Goal: Task Accomplishment & Management: Manage account settings

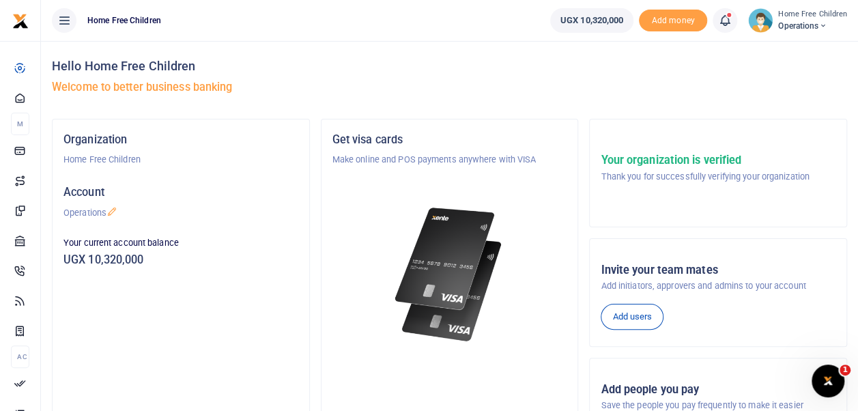
click at [728, 19] on icon at bounding box center [725, 20] width 14 height 15
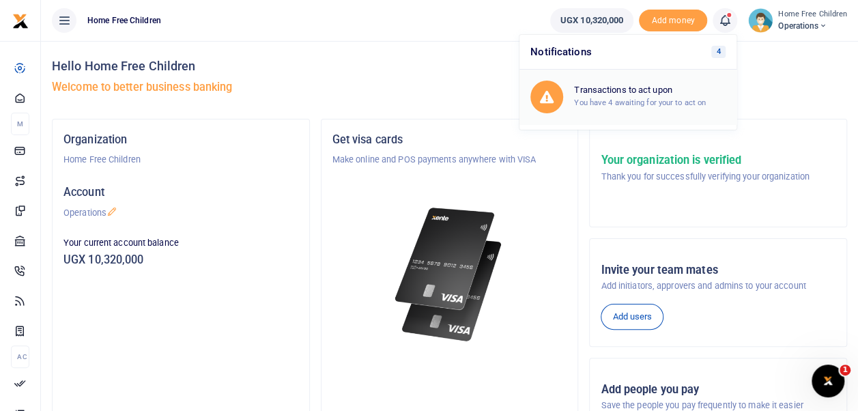
click at [635, 92] on h6 "Transactions to act upon" at bounding box center [650, 90] width 152 height 11
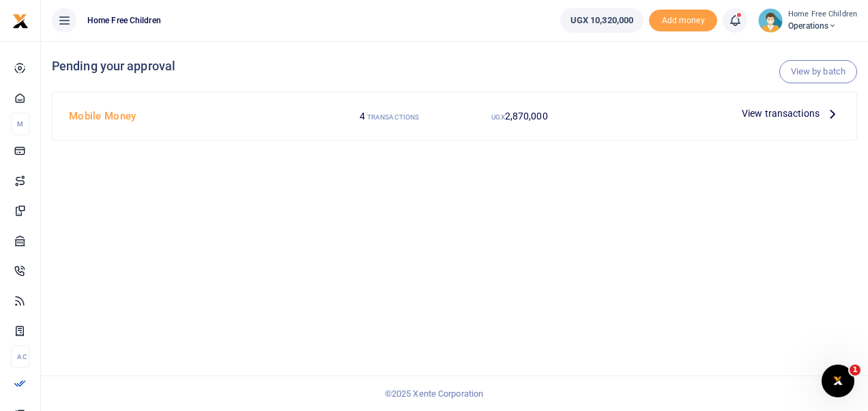
click at [766, 111] on span "View transactions" at bounding box center [781, 113] width 78 height 15
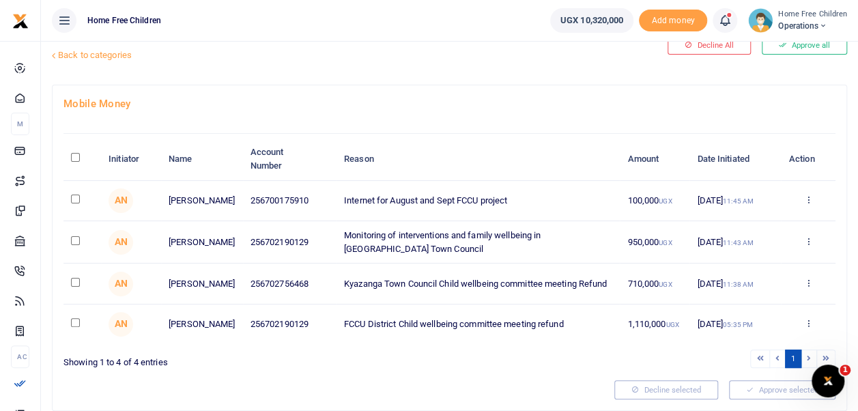
scroll to position [42, 0]
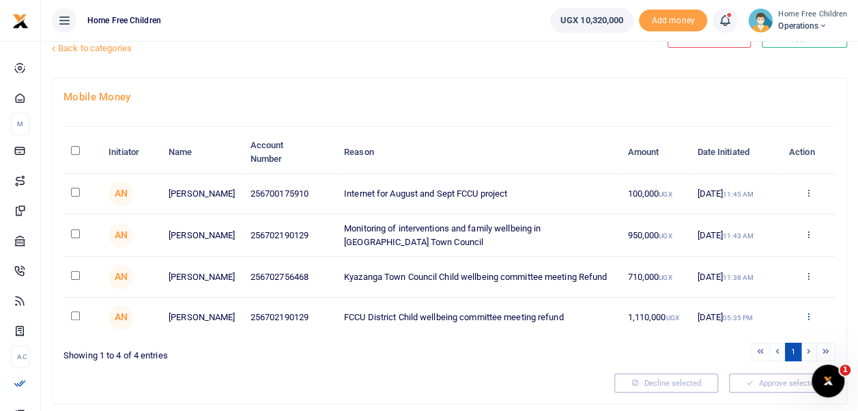
click at [807, 320] on icon at bounding box center [807, 316] width 9 height 10
click at [744, 296] on link "Details" at bounding box center [758, 294] width 108 height 19
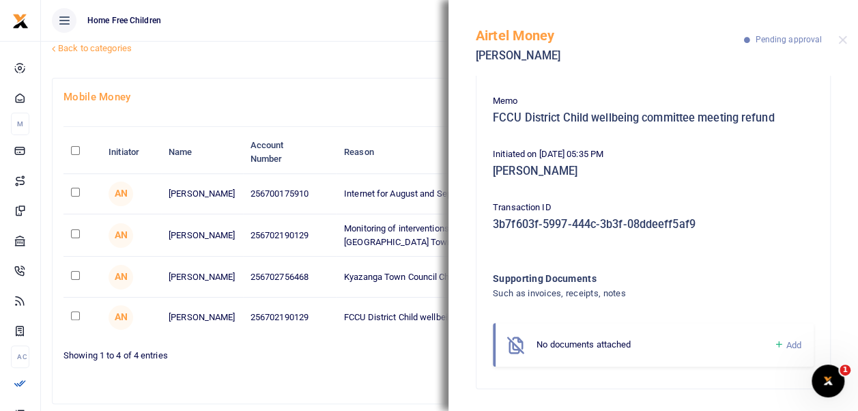
scroll to position [85, 0]
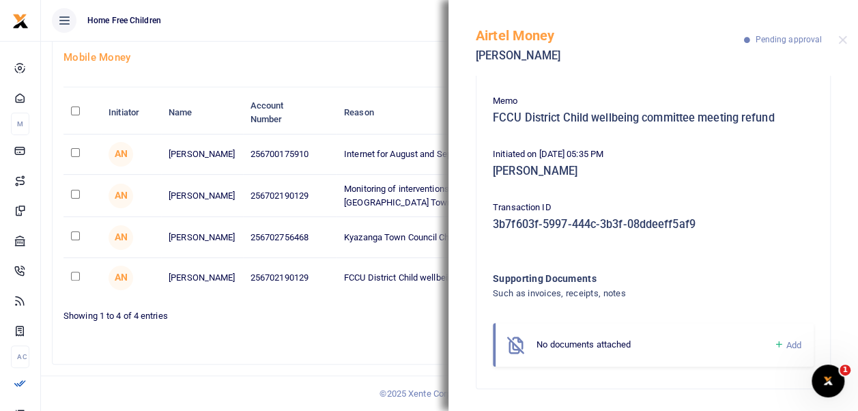
click at [408, 322] on div "Showing 1 to 4 of 4 entries" at bounding box center [253, 312] width 381 height 21
click at [842, 38] on button "Close" at bounding box center [842, 39] width 9 height 9
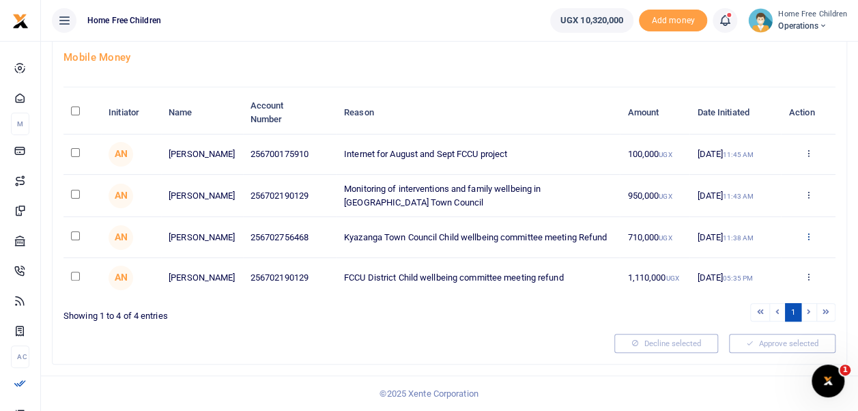
click at [808, 231] on icon at bounding box center [807, 236] width 9 height 10
click at [751, 318] on link "Details" at bounding box center [758, 322] width 108 height 19
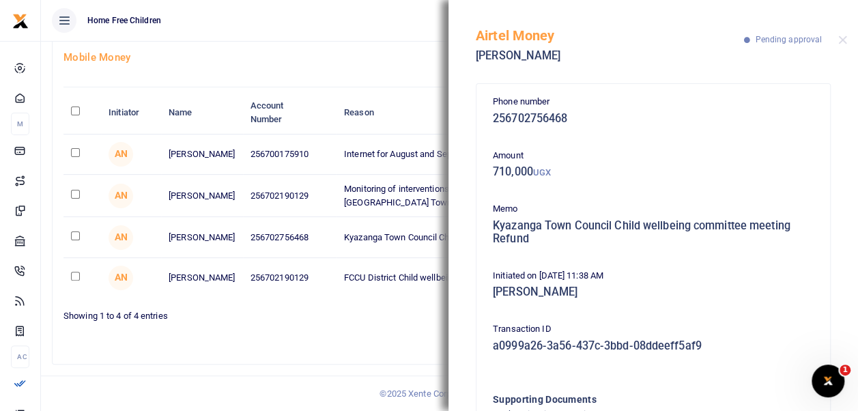
scroll to position [121, 0]
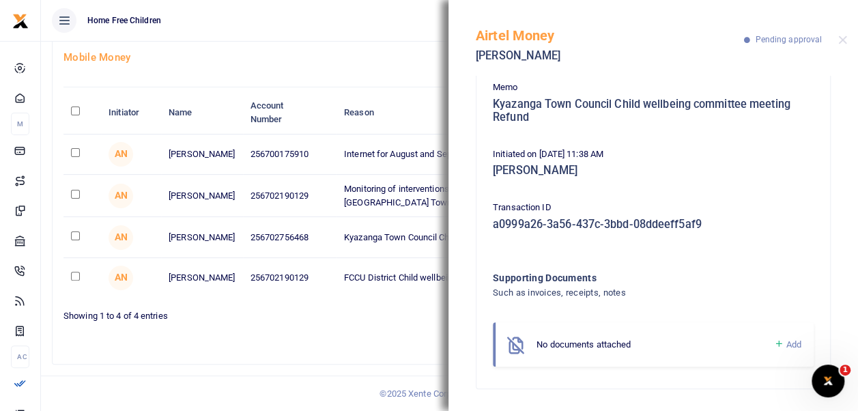
click at [591, 349] on span "No documents attached" at bounding box center [583, 344] width 94 height 10
click at [588, 231] on div "Transaction ID a0999a26-3a56-437c-3bbd-08ddeeff5af9" at bounding box center [653, 219] width 332 height 37
click at [572, 350] on div "No documents attached" at bounding box center [654, 345] width 237 height 14
click at [786, 342] on span "Add" at bounding box center [793, 344] width 15 height 10
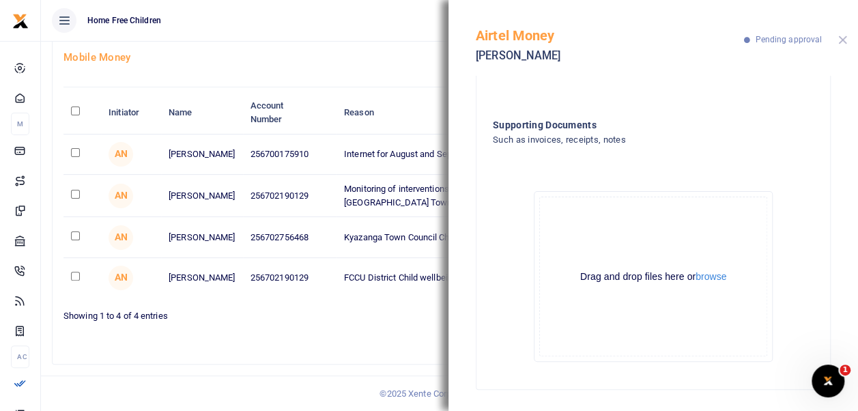
click at [843, 38] on button "Close" at bounding box center [842, 39] width 9 height 9
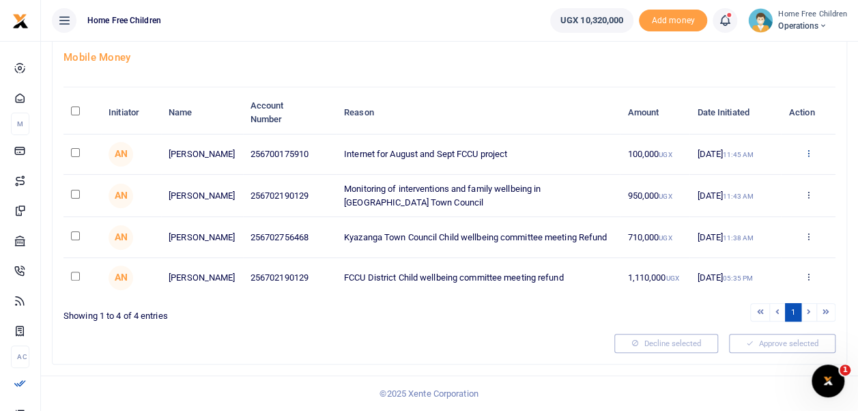
click at [805, 148] on icon at bounding box center [807, 153] width 9 height 10
click at [747, 231] on link "Details" at bounding box center [758, 237] width 108 height 19
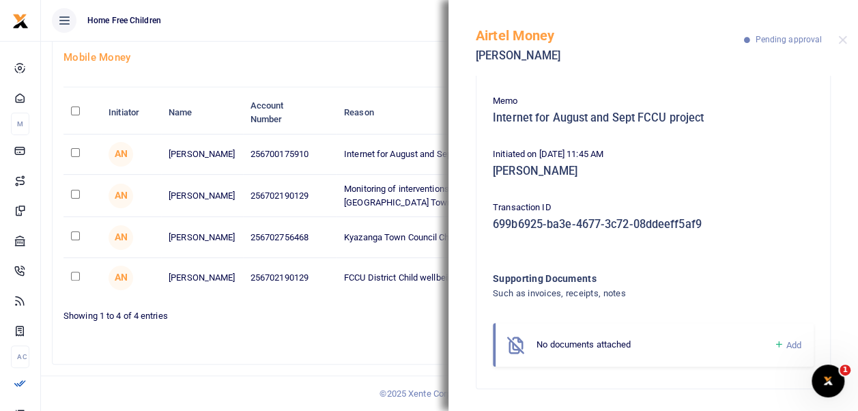
scroll to position [0, 0]
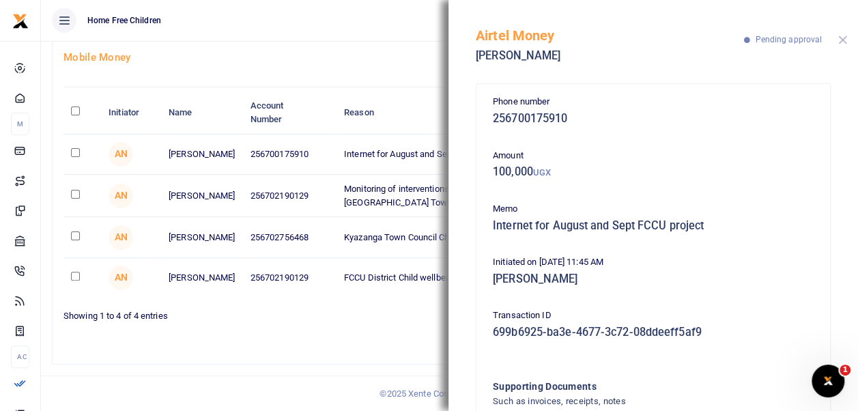
click at [845, 42] on button "Close" at bounding box center [842, 39] width 9 height 9
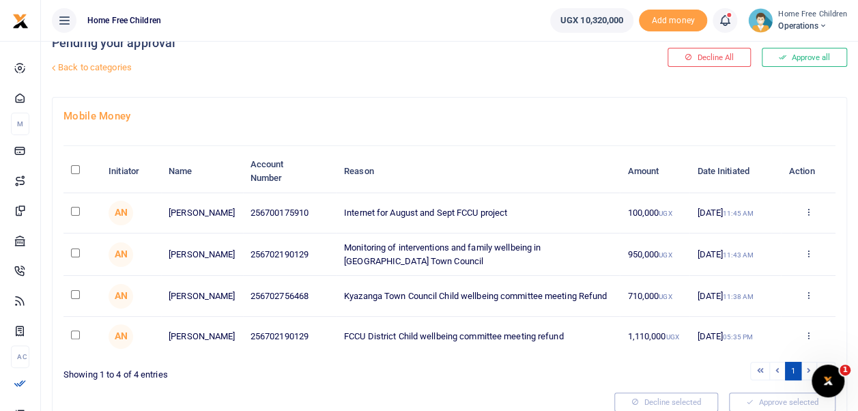
scroll to position [23, 0]
click at [809, 209] on icon at bounding box center [807, 212] width 9 height 10
click at [755, 232] on link "Approve" at bounding box center [758, 235] width 108 height 19
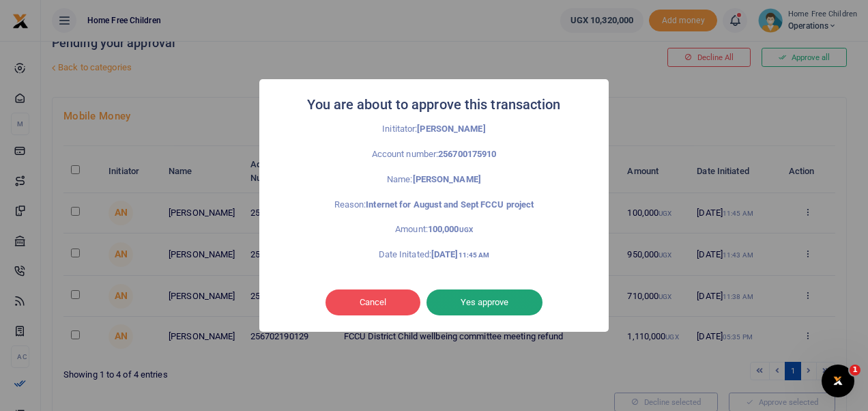
click at [479, 300] on button "Yes approve" at bounding box center [485, 302] width 116 height 26
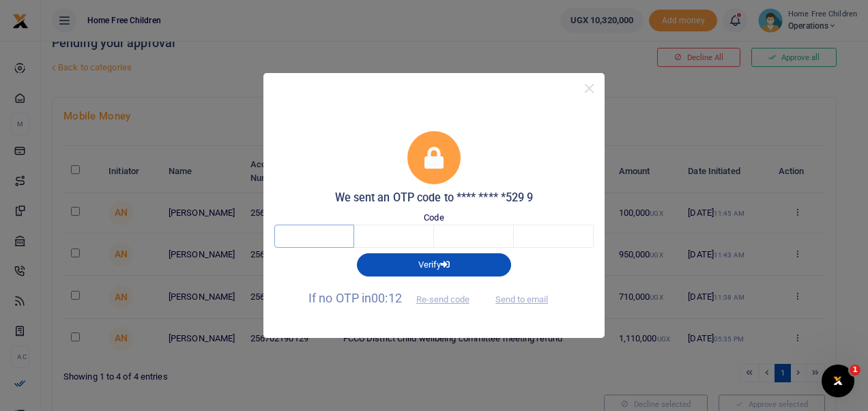
click at [350, 233] on input "text" at bounding box center [314, 236] width 80 height 23
type input "6"
type input "4"
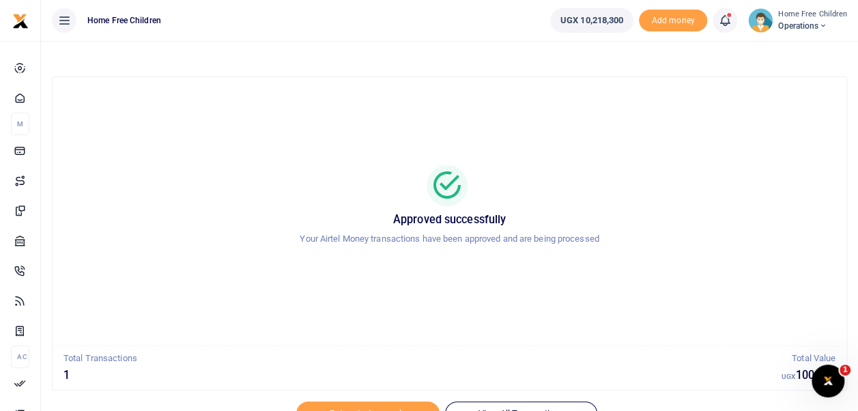
scroll to position [65, 0]
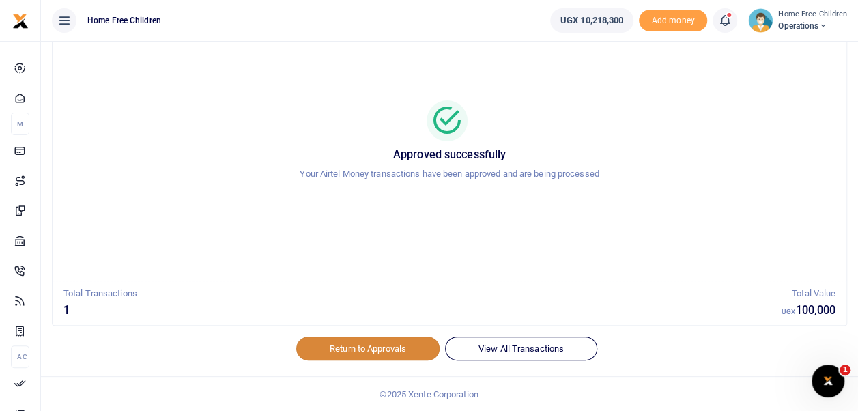
click at [352, 345] on link "Return to Approvals" at bounding box center [367, 348] width 143 height 23
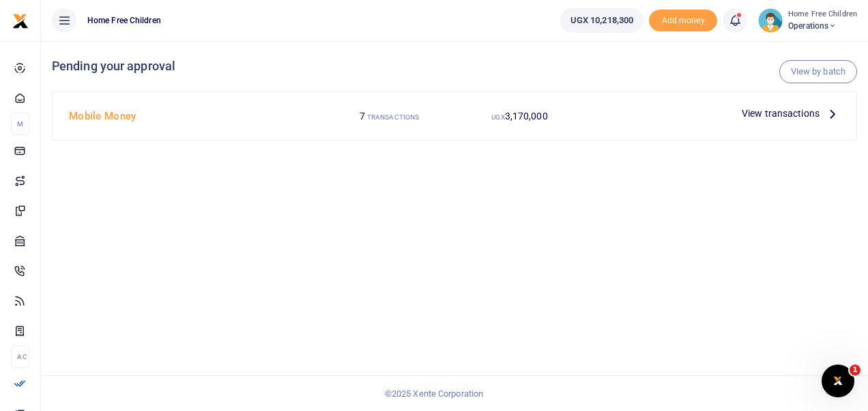
click at [781, 114] on span "View transactions" at bounding box center [781, 113] width 78 height 15
click at [786, 110] on span "View transactions" at bounding box center [781, 113] width 78 height 15
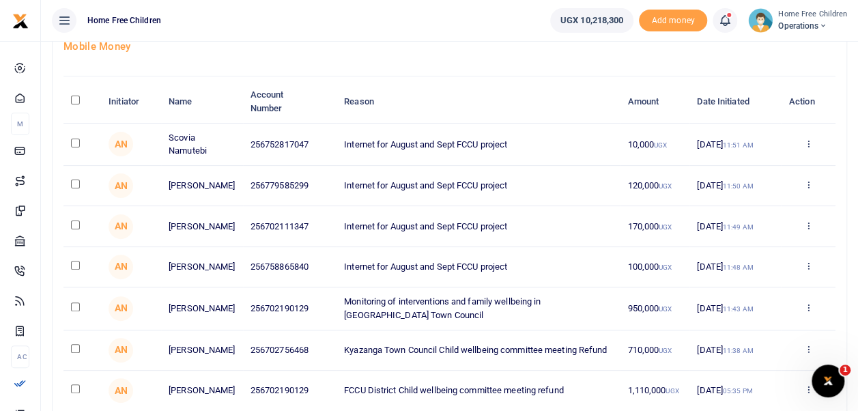
scroll to position [92, 0]
click at [807, 139] on icon at bounding box center [807, 144] width 9 height 10
click at [744, 225] on link "Details" at bounding box center [758, 227] width 108 height 19
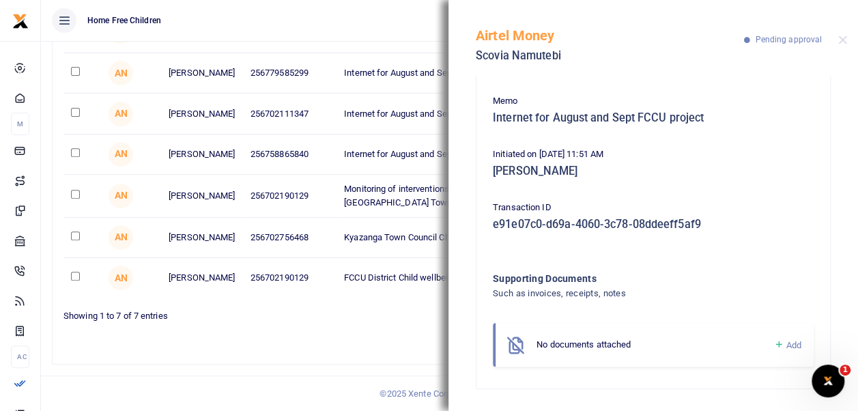
scroll to position [0, 0]
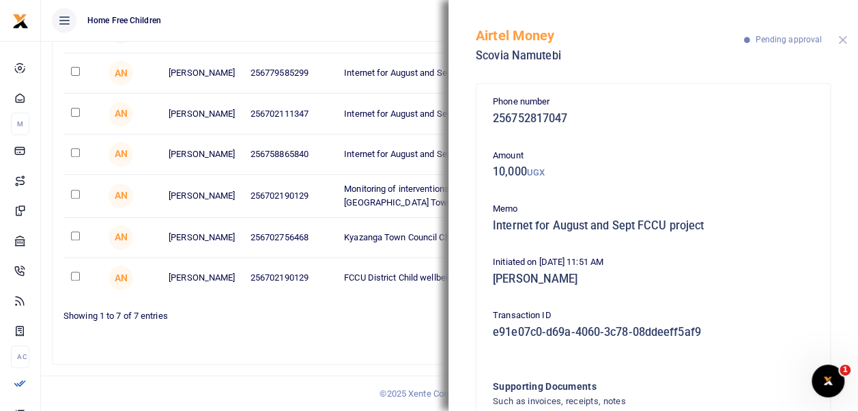
click at [842, 38] on button "Close" at bounding box center [842, 39] width 9 height 9
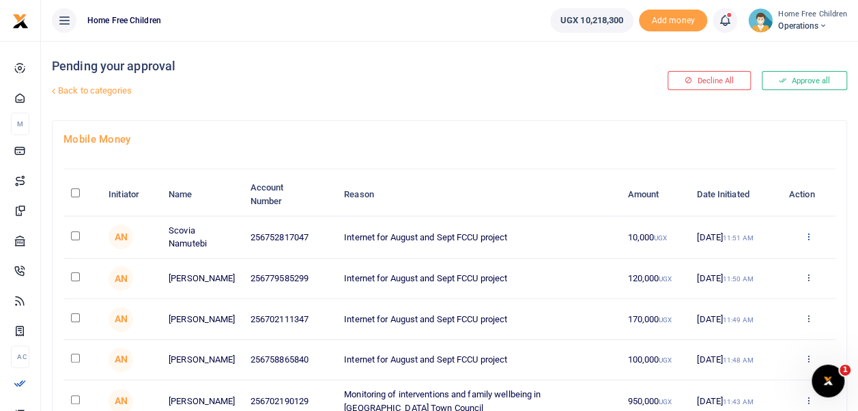
click at [807, 231] on icon at bounding box center [807, 236] width 9 height 10
click at [756, 253] on link "Approve" at bounding box center [758, 258] width 108 height 19
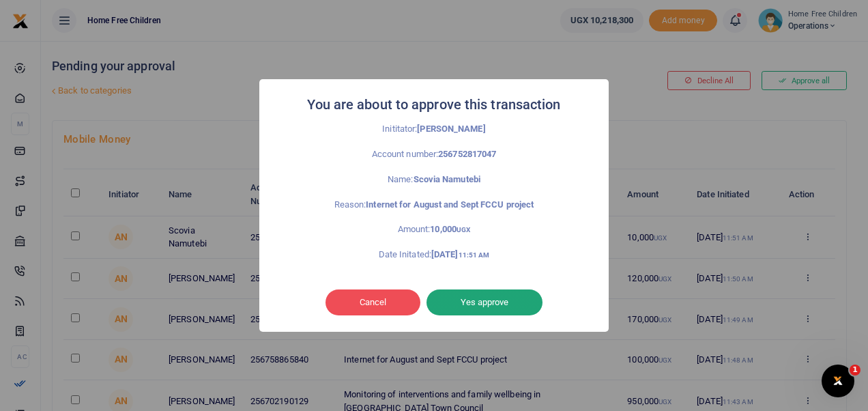
click at [468, 306] on button "Yes approve" at bounding box center [485, 302] width 116 height 26
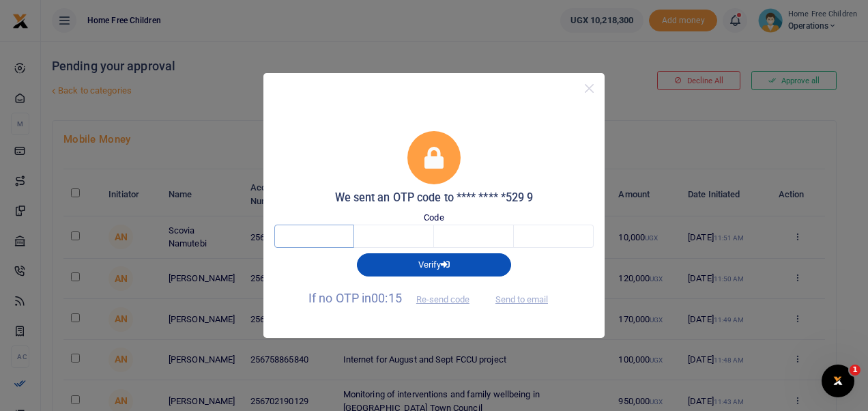
click at [316, 244] on input "text" at bounding box center [314, 236] width 80 height 23
type input "5"
type input "7"
type input "1"
type input "7"
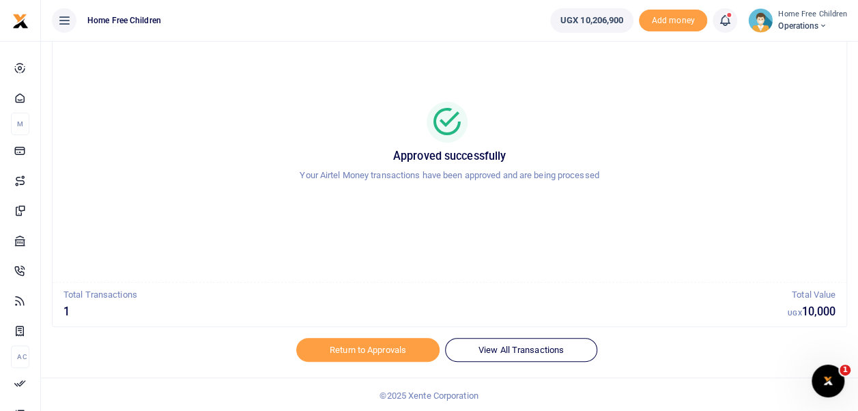
scroll to position [65, 0]
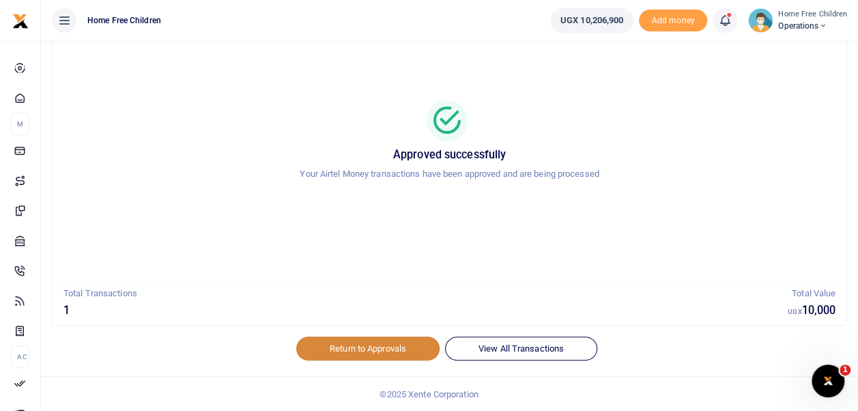
click at [399, 348] on link "Return to Approvals" at bounding box center [367, 348] width 143 height 23
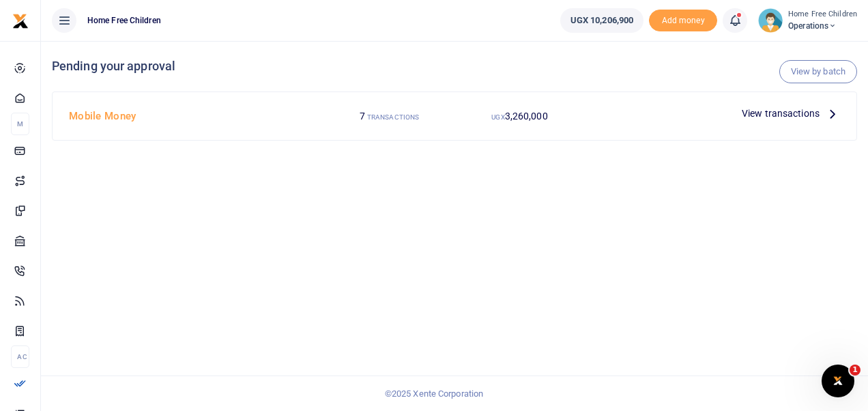
click at [777, 111] on span "View transactions" at bounding box center [781, 113] width 78 height 15
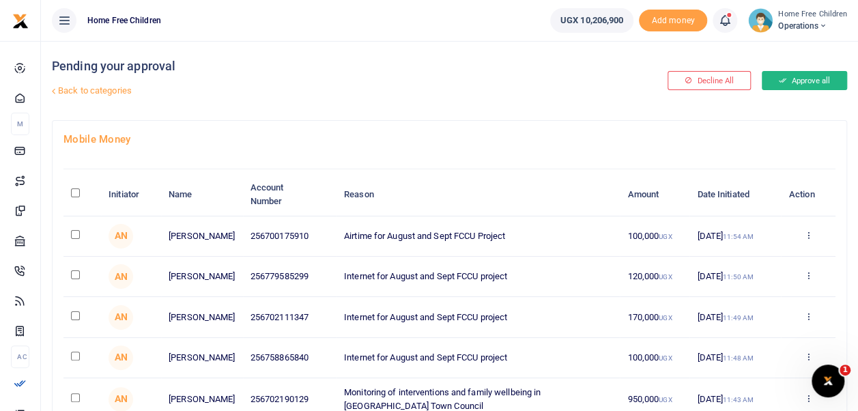
click at [816, 85] on button "Approve all" at bounding box center [804, 80] width 85 height 19
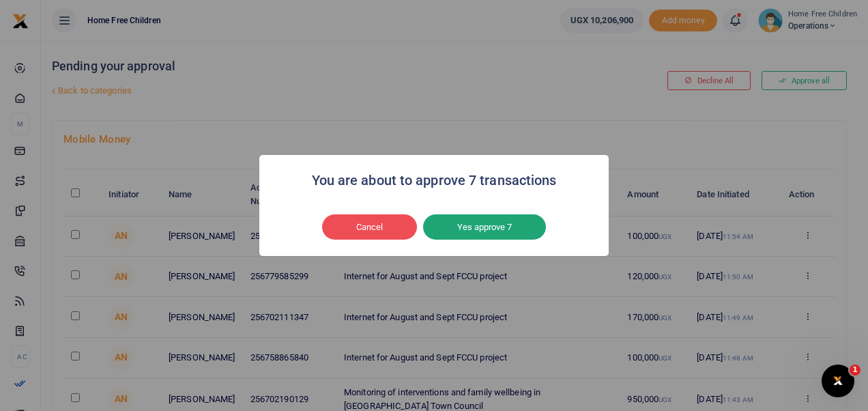
click at [492, 226] on button "Yes approve 7" at bounding box center [484, 227] width 123 height 26
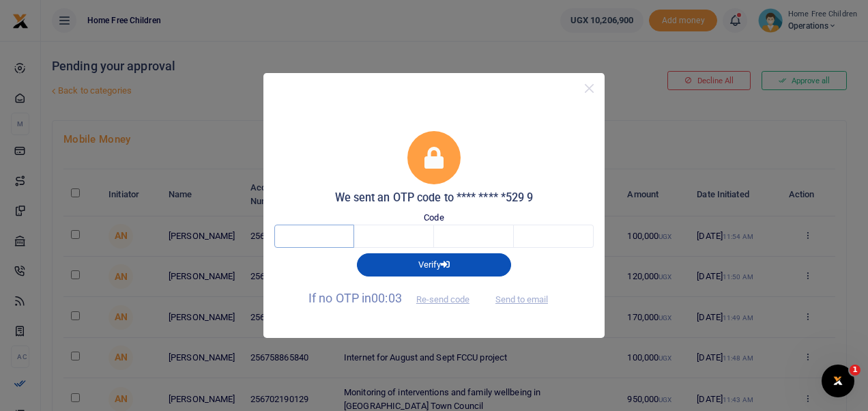
click at [321, 243] on input "text" at bounding box center [314, 236] width 80 height 23
type input "3"
type input "1"
type input "9"
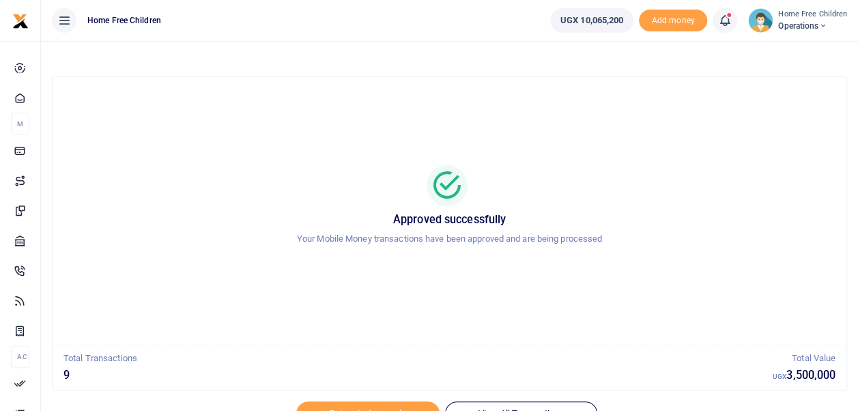
scroll to position [65, 0]
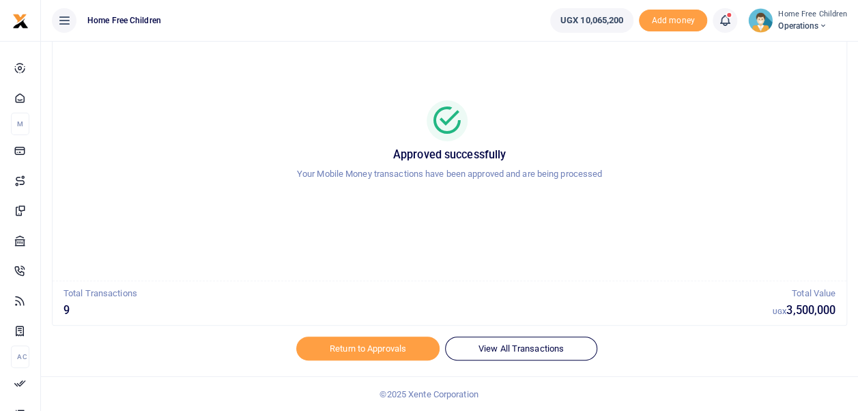
click at [104, 298] on p "Total Transactions" at bounding box center [417, 294] width 709 height 14
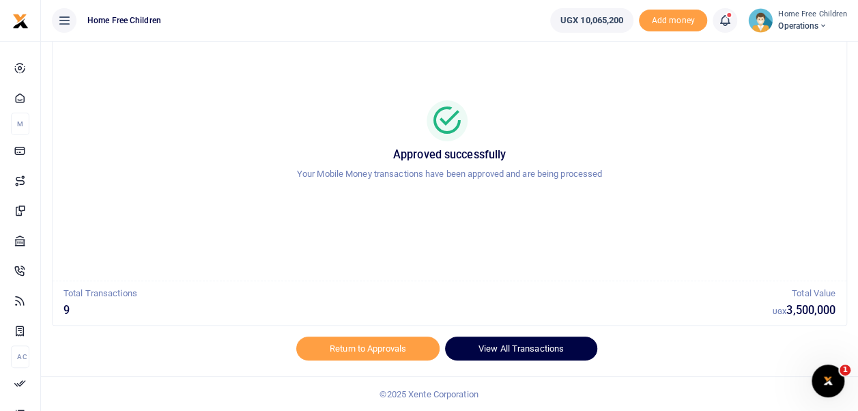
click at [506, 344] on link "View All Transactions" at bounding box center [521, 348] width 152 height 23
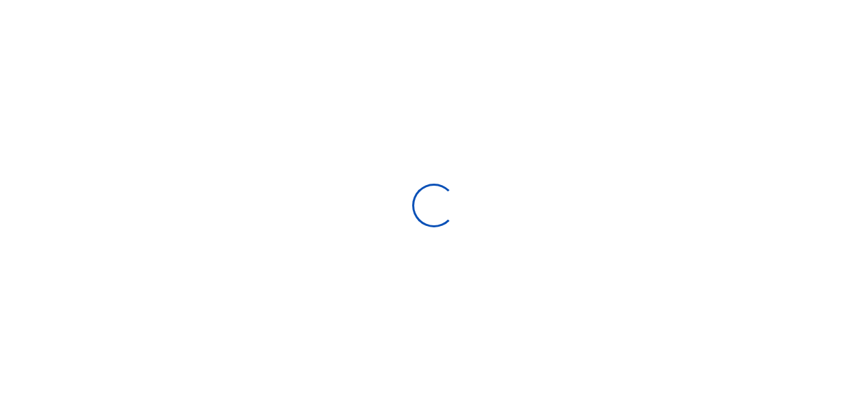
select select
type input "09/02/2025 - 10/01/2025"
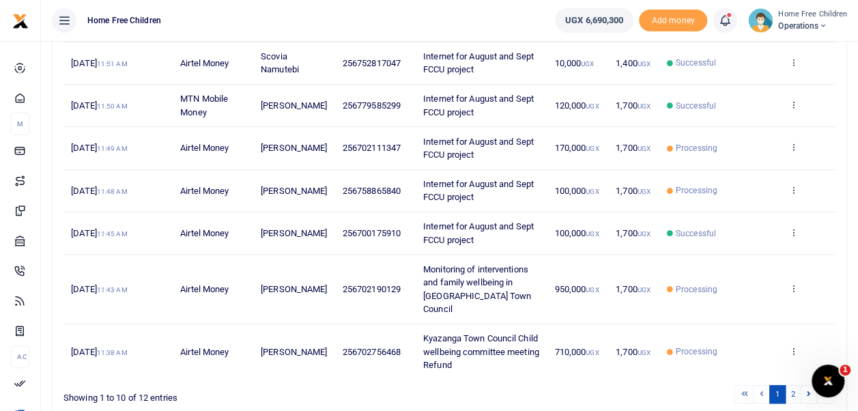
scroll to position [386, 0]
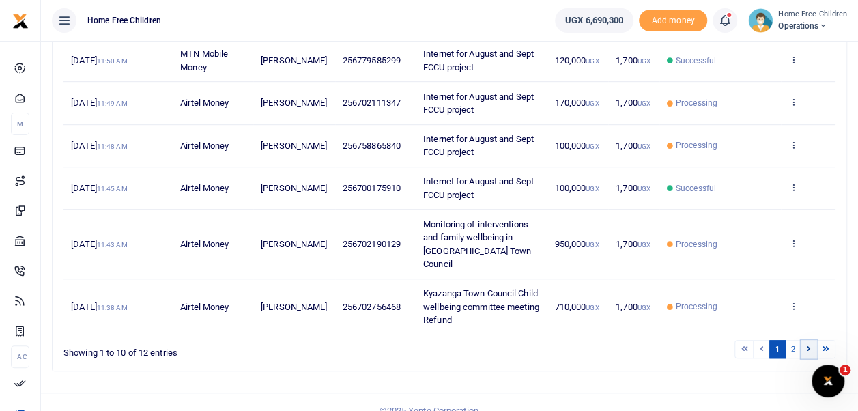
click at [809, 345] on icon at bounding box center [809, 349] width 4 height 8
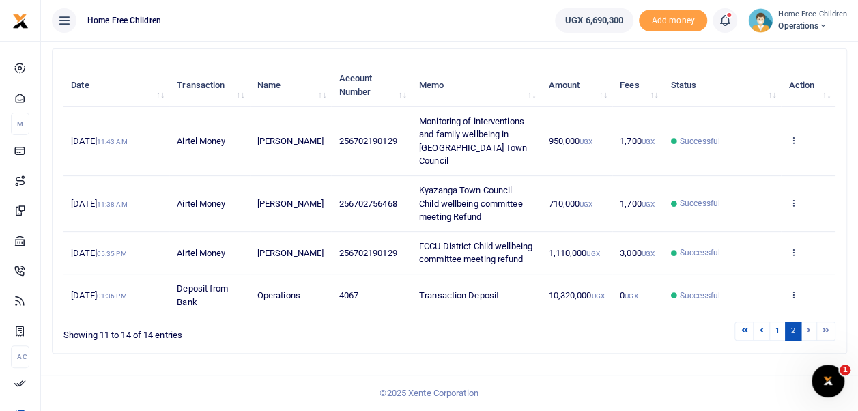
scroll to position [132, 0]
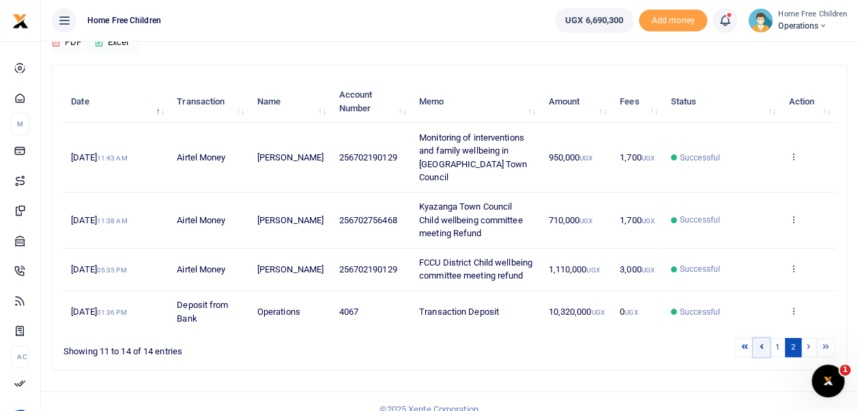
click at [763, 343] on icon at bounding box center [761, 347] width 4 height 8
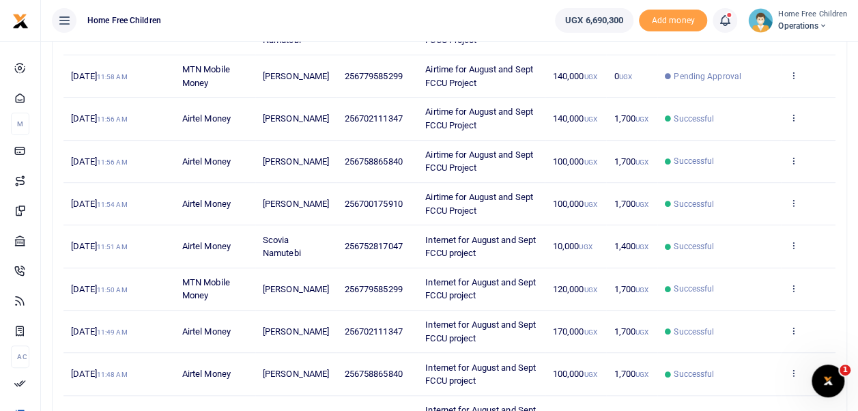
scroll to position [359, 0]
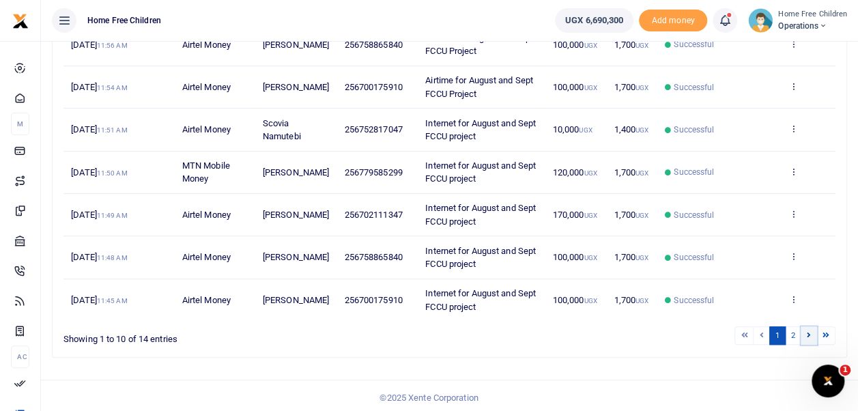
click at [810, 331] on icon at bounding box center [809, 335] width 4 height 8
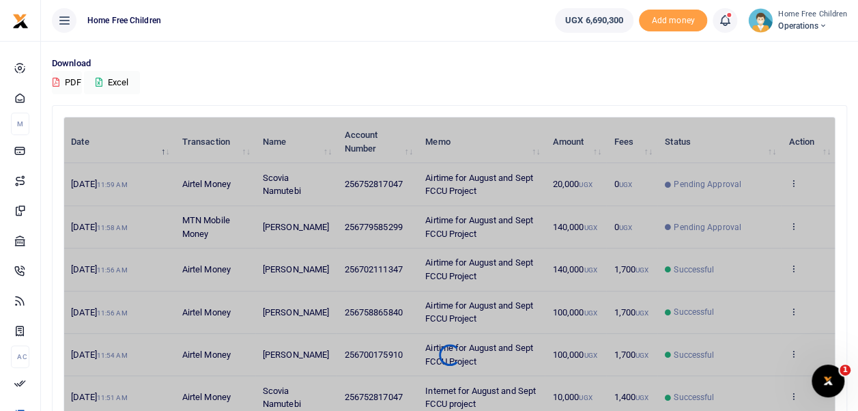
scroll to position [131, 0]
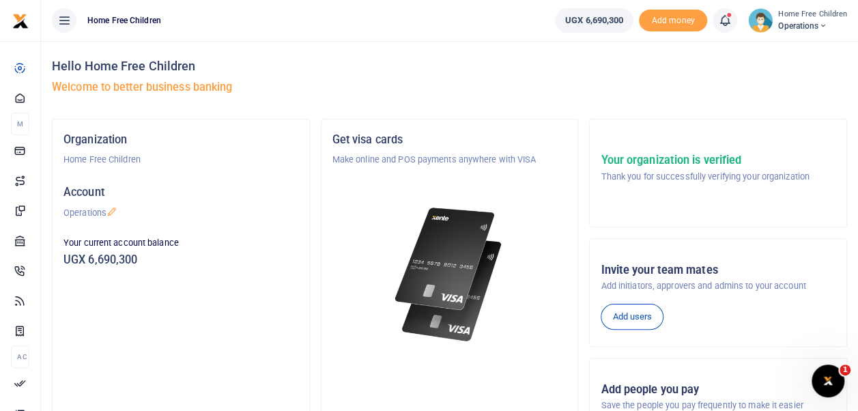
click at [732, 20] on span at bounding box center [732, 20] width 0 height 0
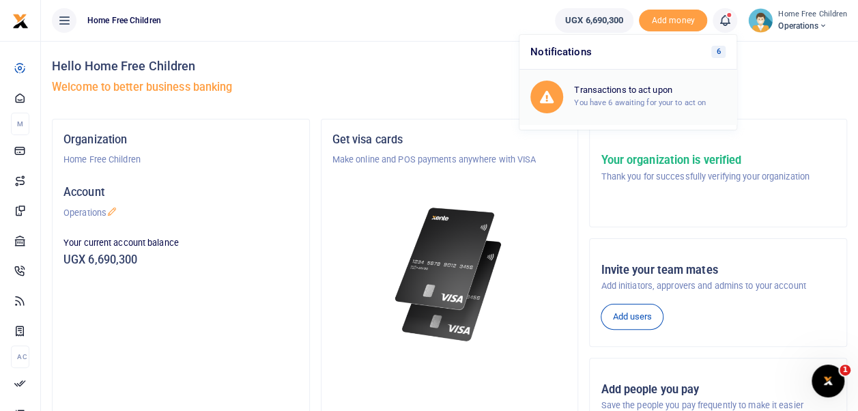
click at [646, 98] on small "You have 6 awaiting for your to act on" at bounding box center [640, 103] width 132 height 10
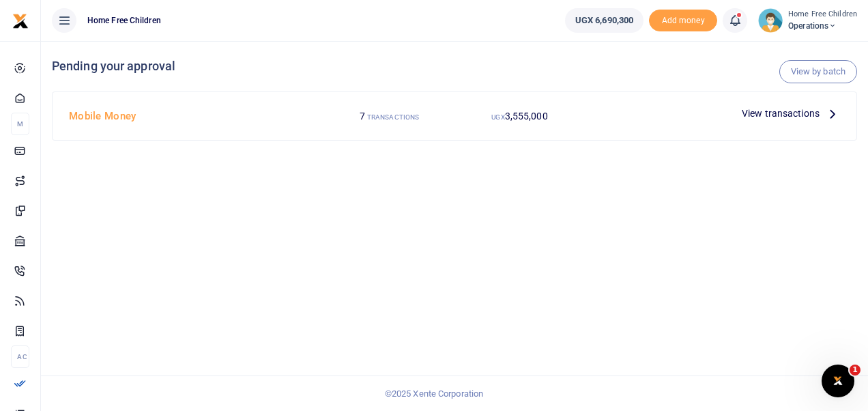
click at [791, 113] on span "View transactions" at bounding box center [781, 113] width 78 height 15
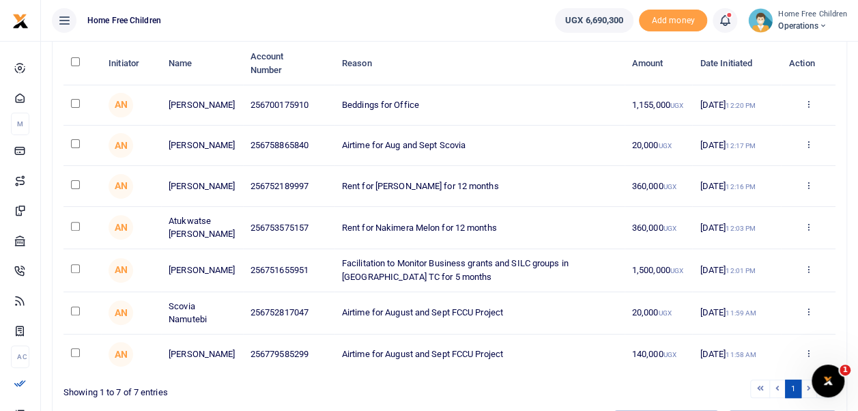
scroll to position [141, 0]
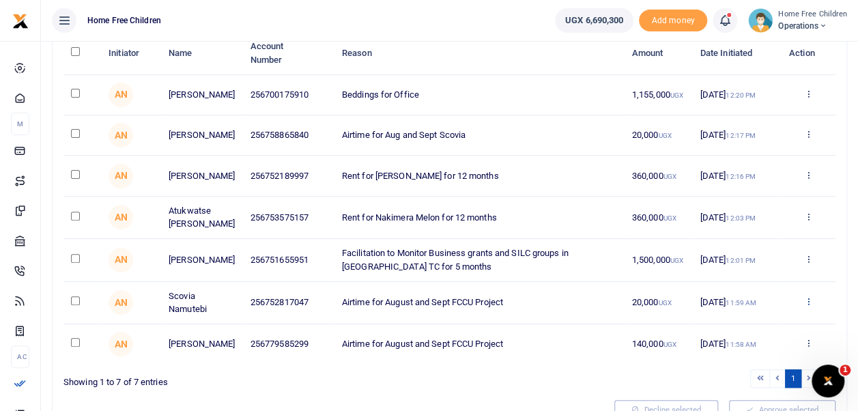
click at [808, 303] on icon at bounding box center [807, 301] width 9 height 10
click at [744, 359] on link "Decline" at bounding box center [758, 359] width 108 height 19
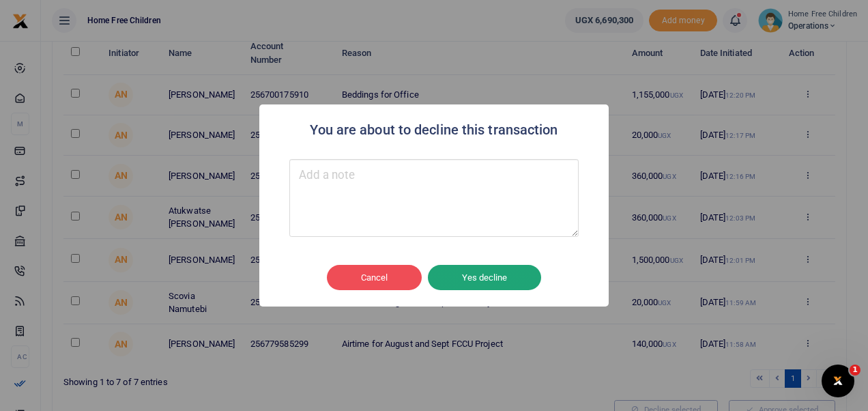
click at [481, 276] on button "Yes decline" at bounding box center [484, 278] width 113 height 26
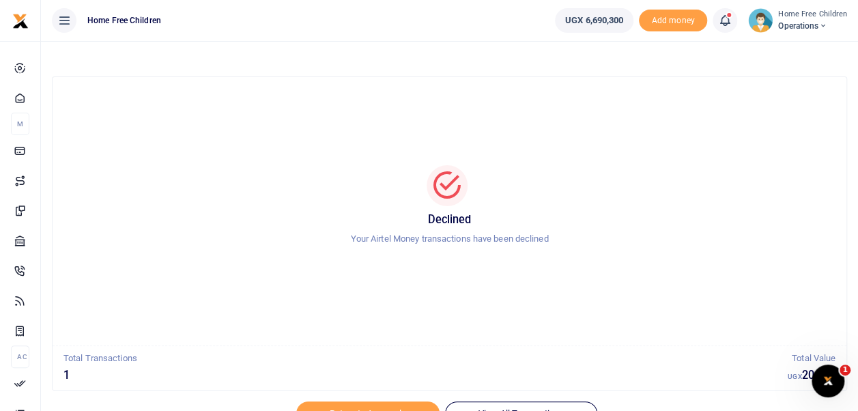
click at [726, 29] on link at bounding box center [725, 20] width 25 height 25
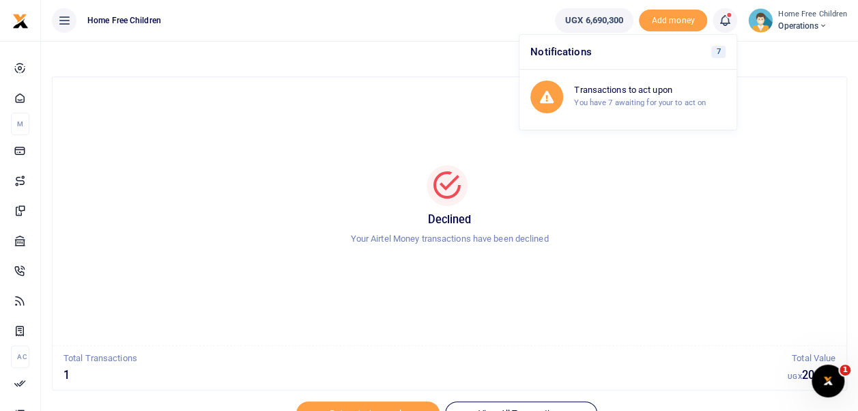
scroll to position [65, 0]
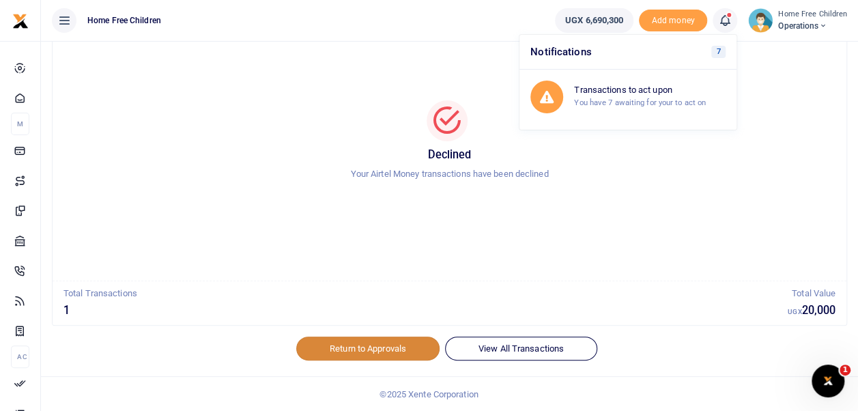
click at [373, 347] on link "Return to Approvals" at bounding box center [367, 348] width 143 height 23
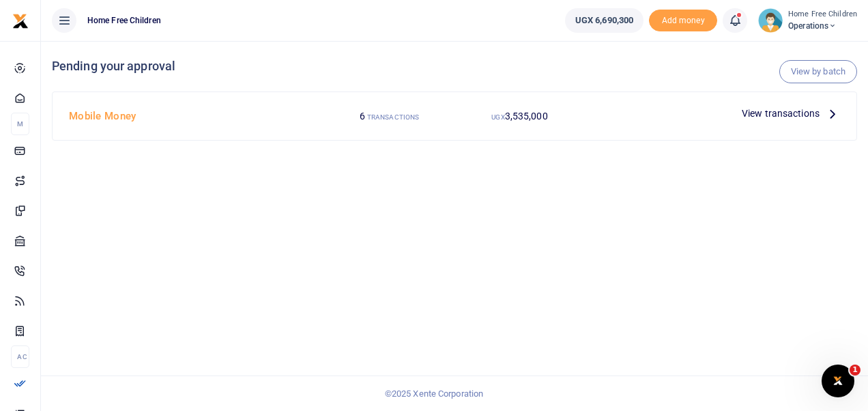
click at [801, 112] on span "View transactions" at bounding box center [781, 113] width 78 height 15
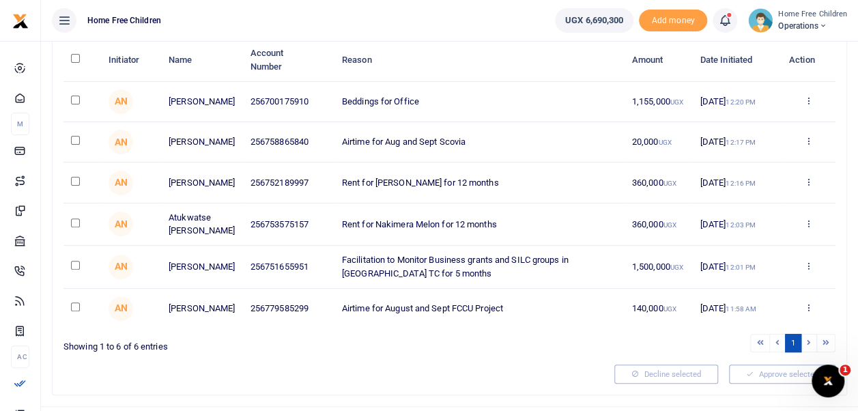
scroll to position [135, 0]
click at [807, 311] on icon at bounding box center [807, 307] width 9 height 10
click at [748, 333] on link "Approve" at bounding box center [758, 335] width 108 height 19
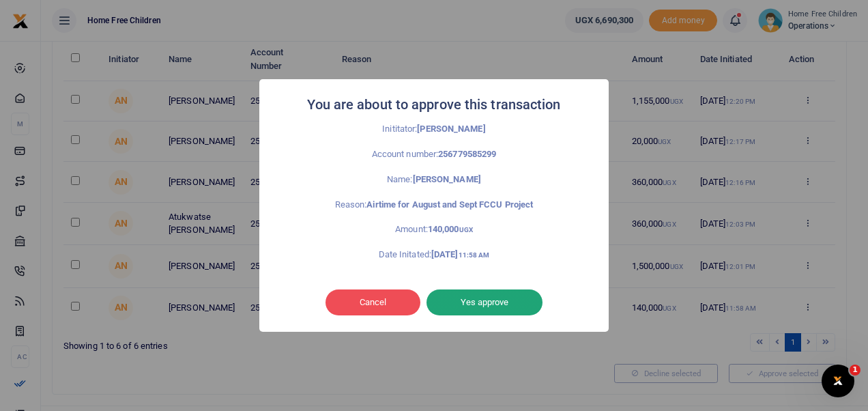
click at [492, 306] on button "Yes approve" at bounding box center [485, 302] width 116 height 26
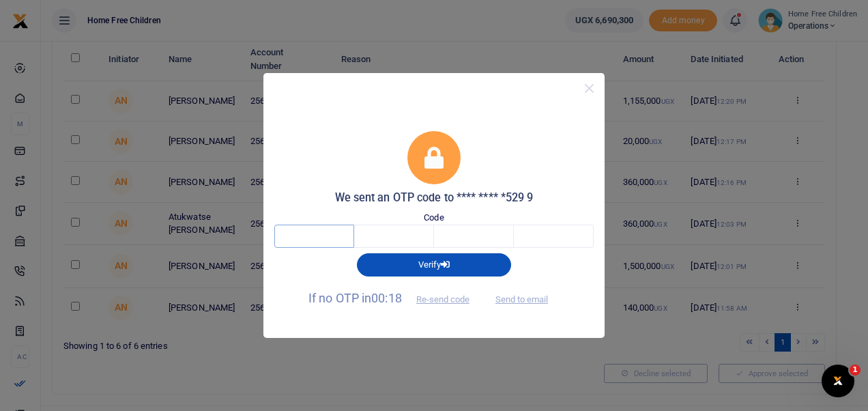
click at [321, 240] on input "text" at bounding box center [314, 236] width 80 height 23
type input "7"
type input "4"
type input "3"
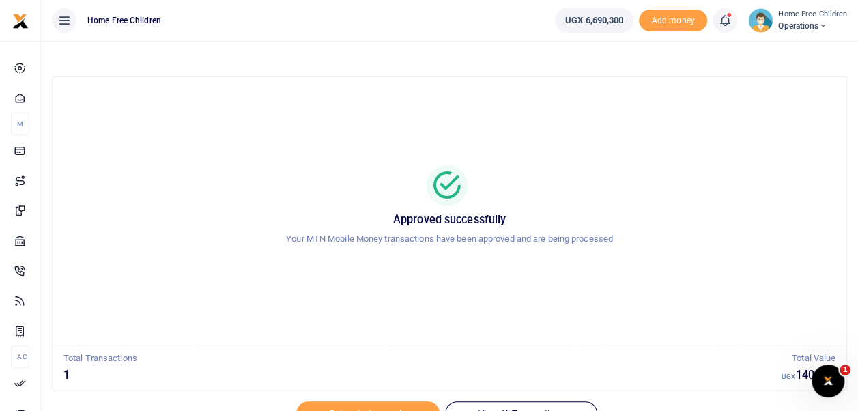
scroll to position [65, 0]
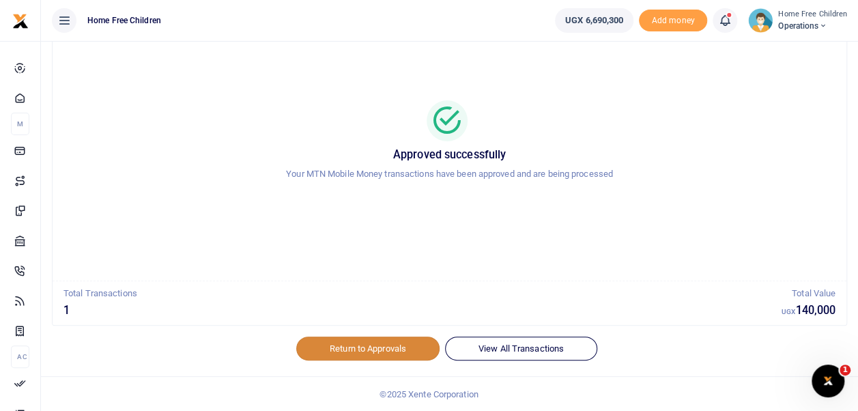
click at [378, 345] on link "Return to Approvals" at bounding box center [367, 348] width 143 height 23
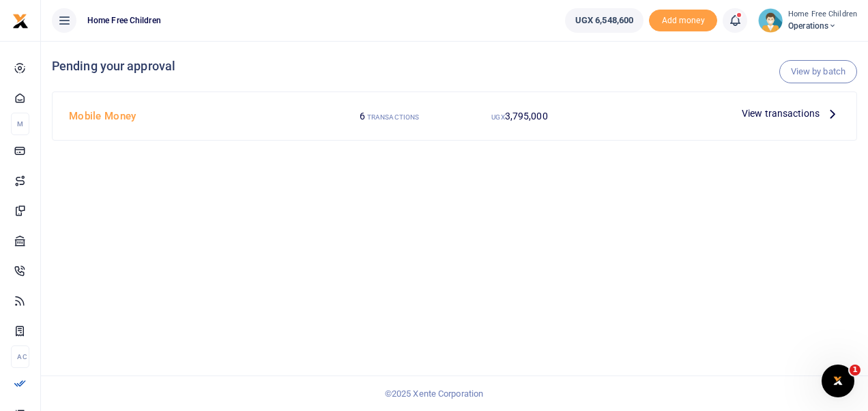
click at [789, 111] on span "View transactions" at bounding box center [781, 113] width 78 height 15
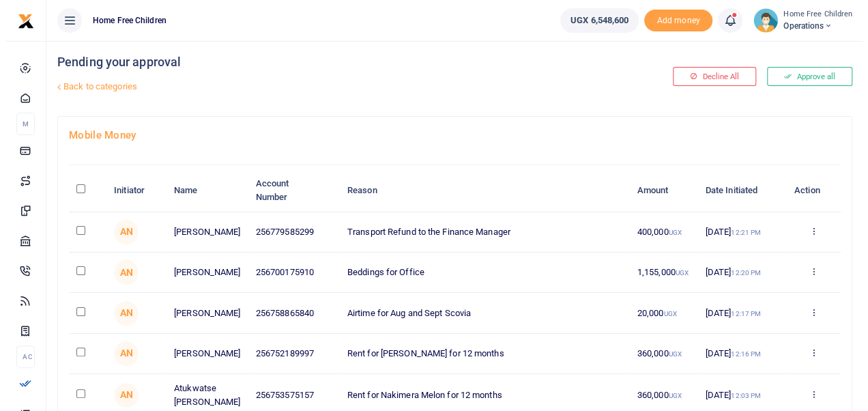
scroll to position [3, 0]
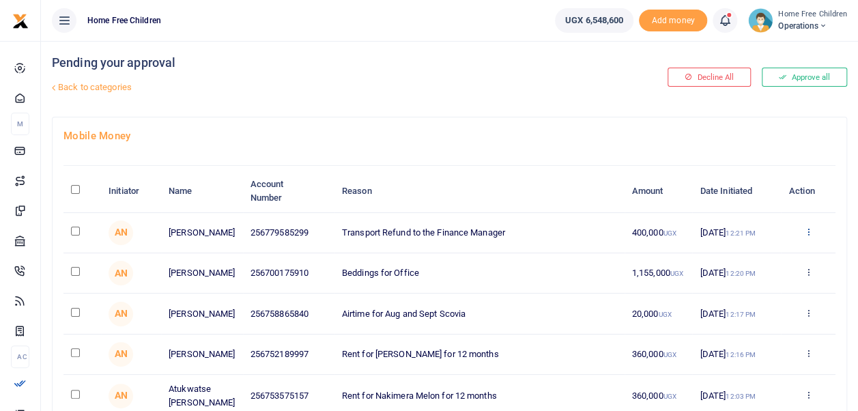
click at [810, 233] on icon at bounding box center [807, 232] width 9 height 10
click at [771, 250] on link "Approve" at bounding box center [758, 255] width 108 height 19
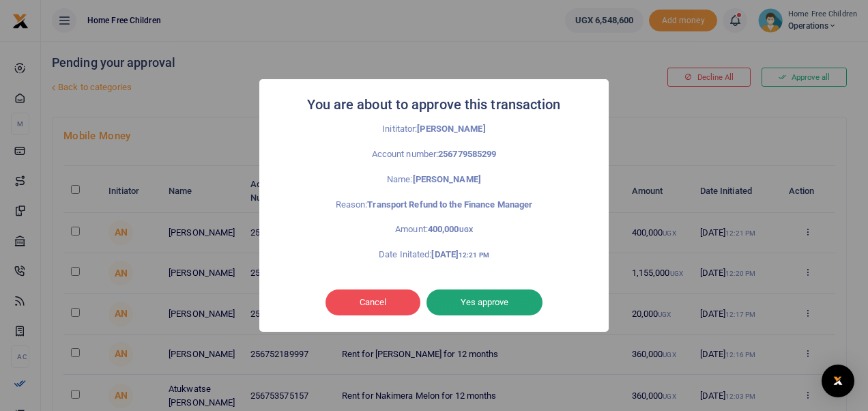
click at [503, 295] on button "Yes approve" at bounding box center [485, 302] width 116 height 26
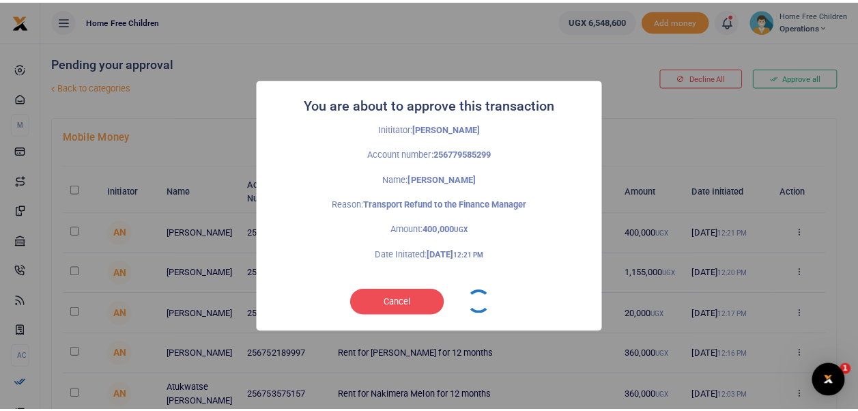
scroll to position [0, 0]
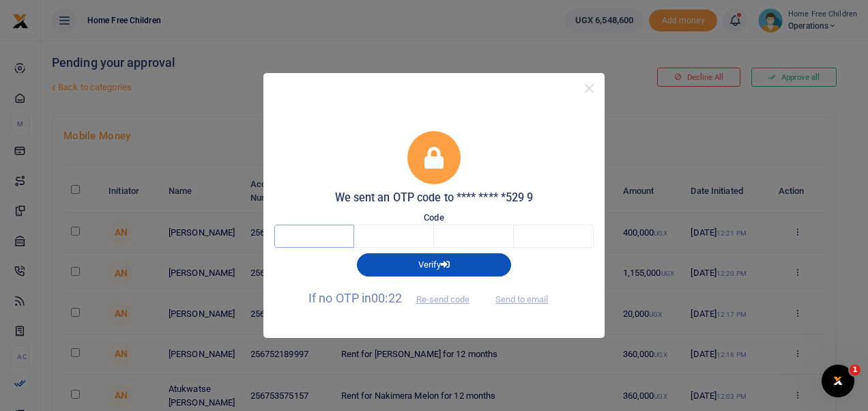
click at [346, 235] on input "text" at bounding box center [314, 236] width 80 height 23
type input "7"
type input "5"
type input "6"
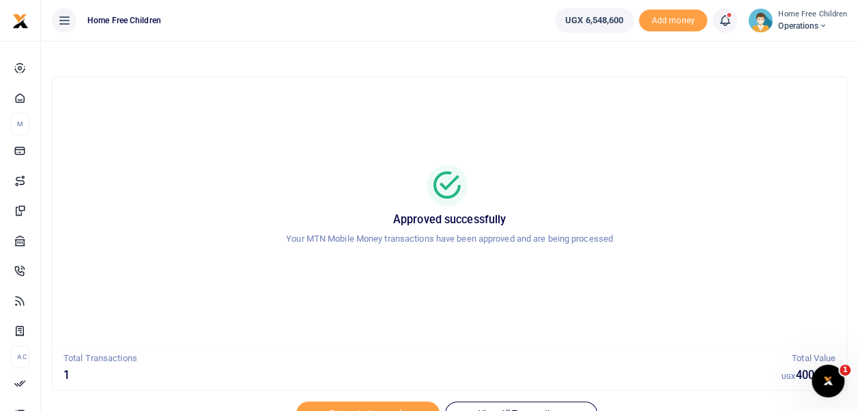
scroll to position [65, 0]
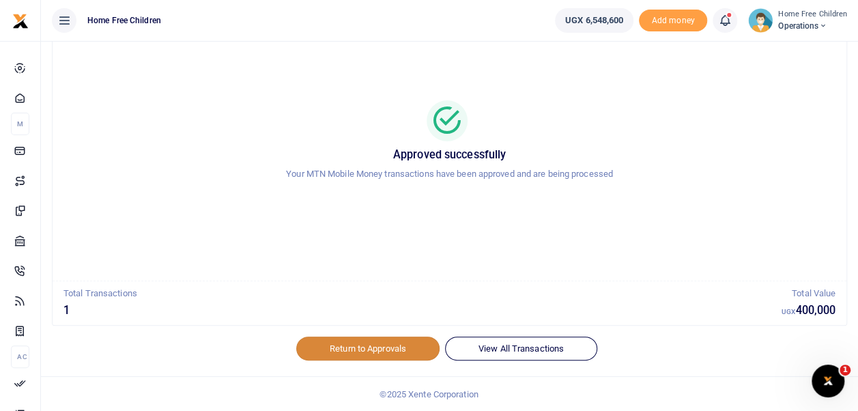
click at [377, 343] on link "Return to Approvals" at bounding box center [367, 348] width 143 height 23
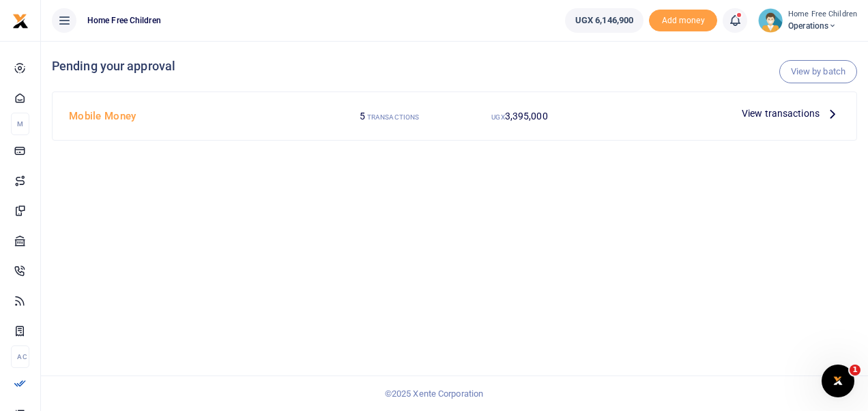
click at [777, 111] on span "View transactions" at bounding box center [781, 113] width 78 height 15
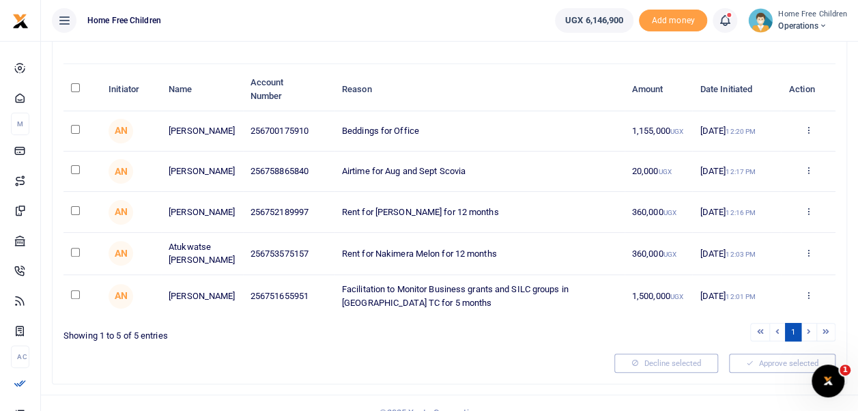
scroll to position [100, 0]
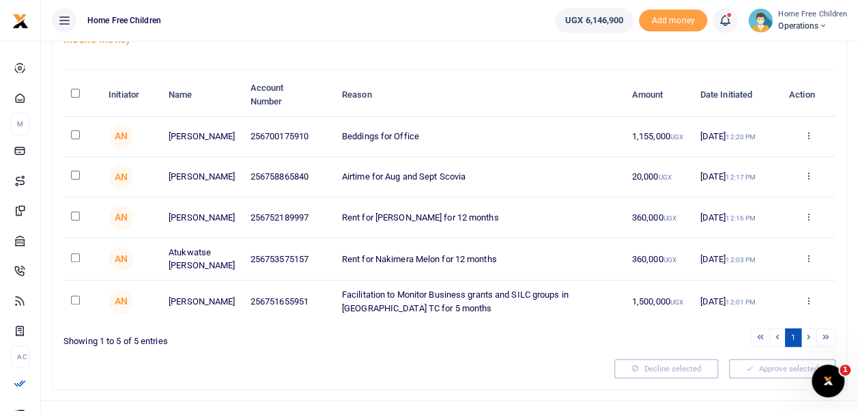
click at [807, 177] on icon at bounding box center [807, 176] width 9 height 10
click at [770, 199] on link "Approve" at bounding box center [758, 201] width 108 height 19
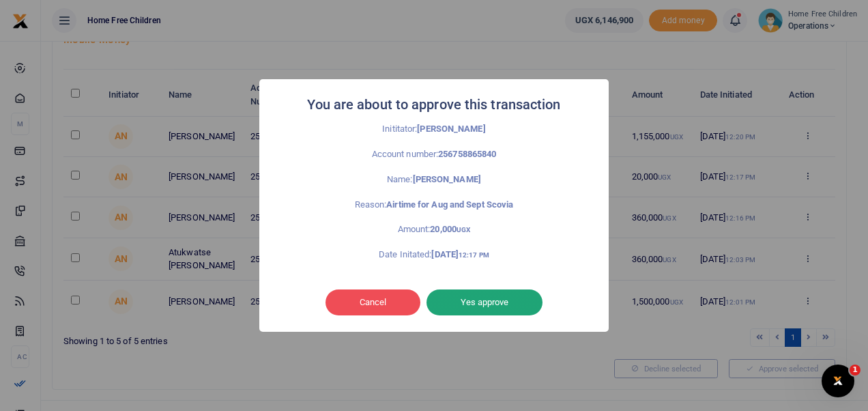
click at [488, 302] on button "Yes approve" at bounding box center [485, 302] width 116 height 26
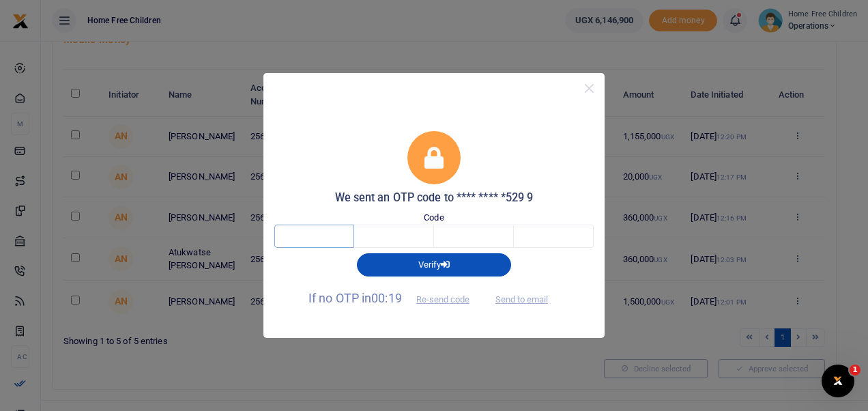
click at [342, 234] on input "text" at bounding box center [314, 236] width 80 height 23
type input "9"
type input "7"
type input "6"
type input "9"
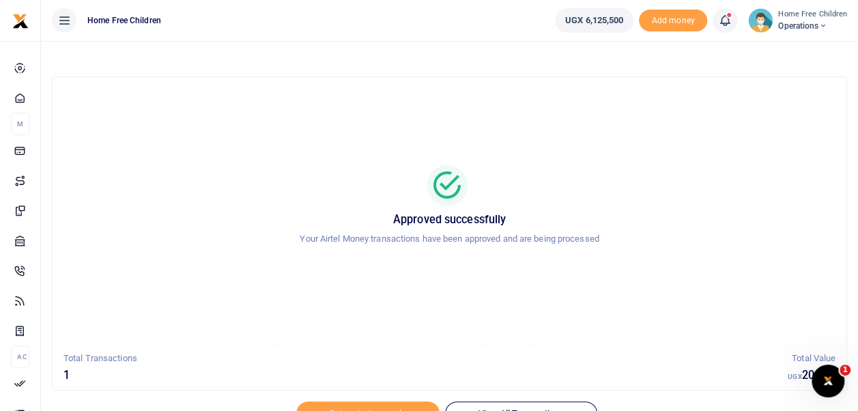
scroll to position [65, 0]
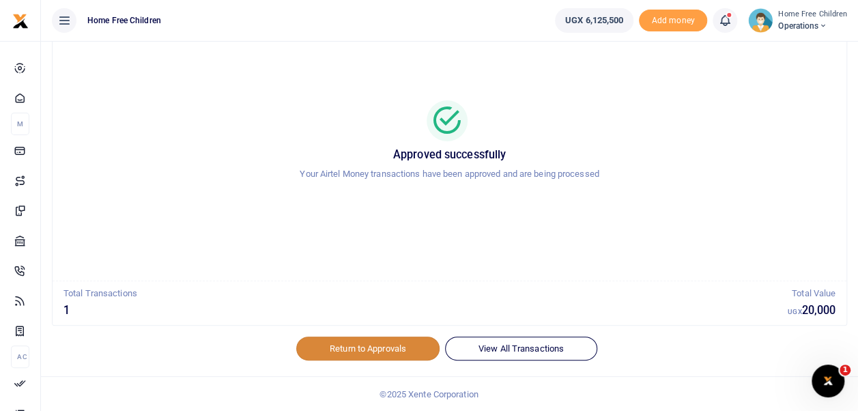
click at [368, 354] on link "Return to Approvals" at bounding box center [367, 348] width 143 height 23
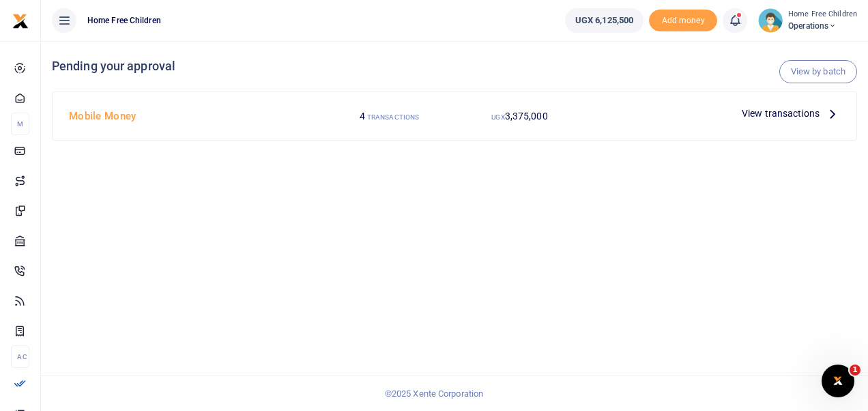
click at [790, 116] on span "View transactions" at bounding box center [781, 113] width 78 height 15
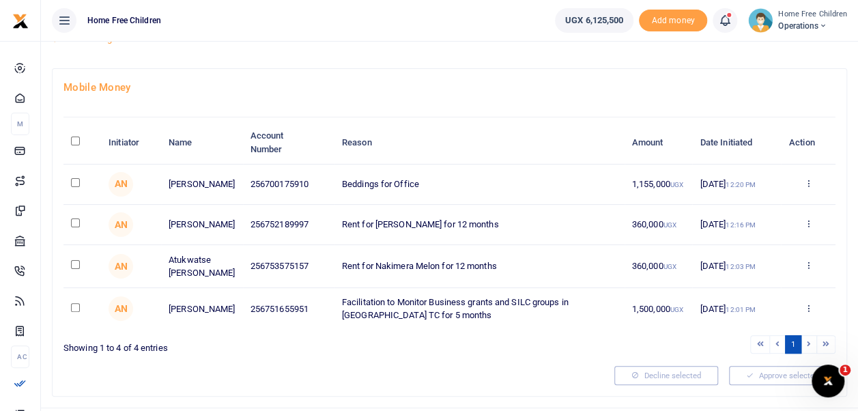
scroll to position [60, 0]
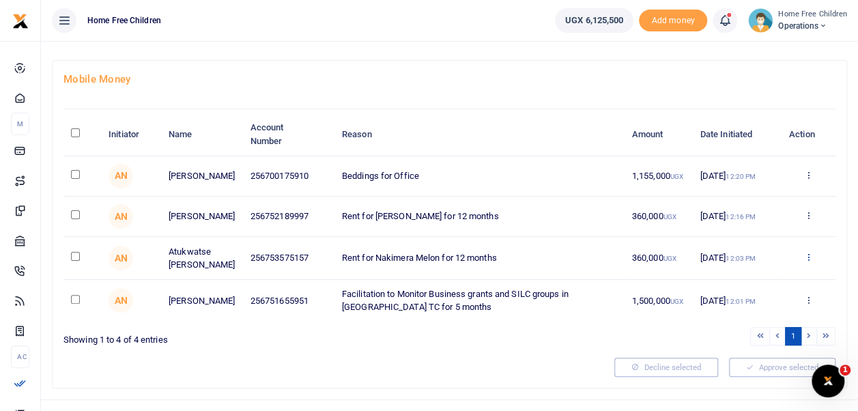
click at [808, 260] on icon at bounding box center [807, 257] width 9 height 10
click at [753, 343] on link "Details" at bounding box center [758, 343] width 108 height 19
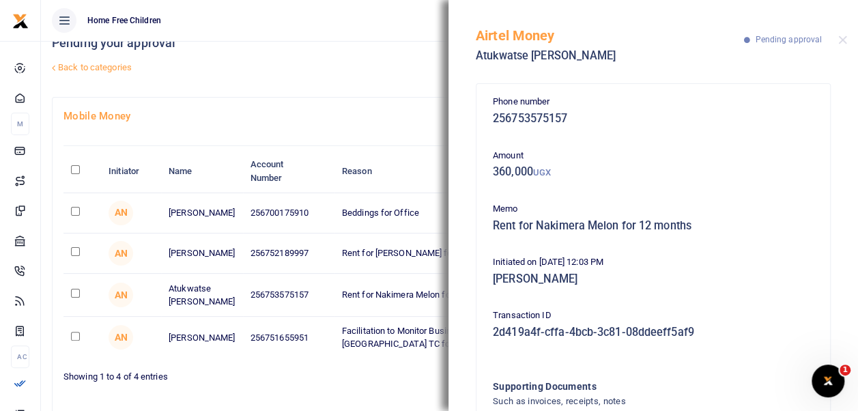
scroll to position [23, 0]
click at [636, 223] on h5 "Rent for Nakimera Melon for 12 months" at bounding box center [653, 226] width 321 height 14
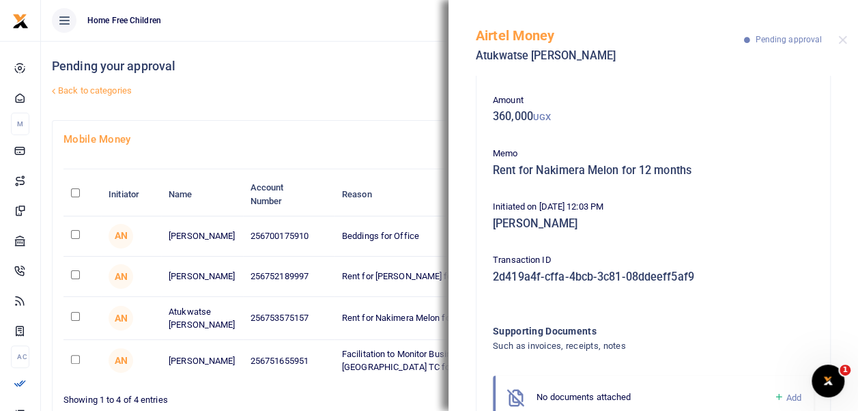
scroll to position [57, 0]
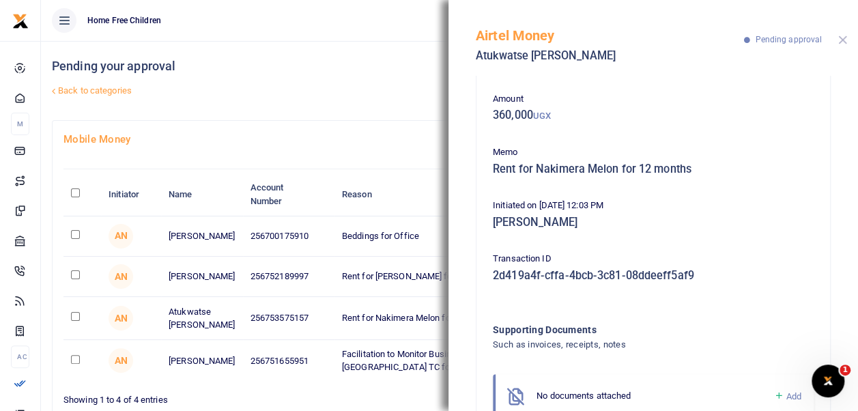
click at [845, 36] on button "Close" at bounding box center [842, 39] width 9 height 9
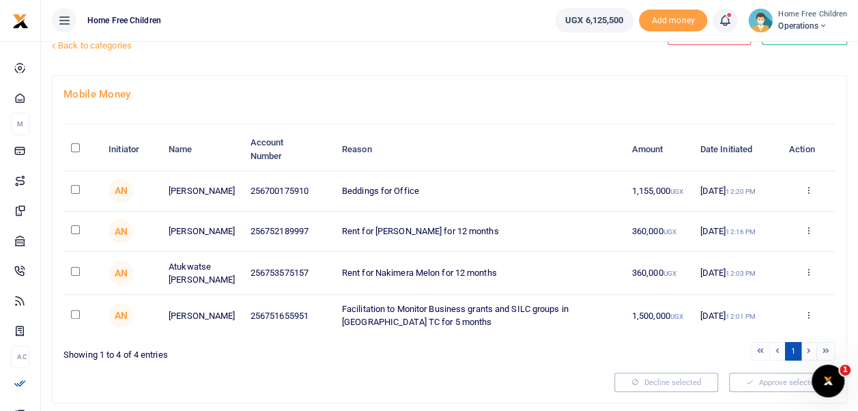
scroll to position [49, 0]
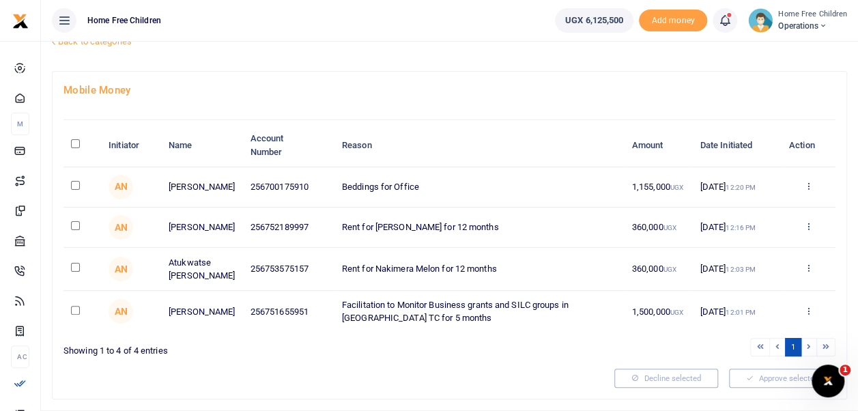
click at [808, 225] on icon at bounding box center [807, 226] width 9 height 10
click at [747, 248] on link "Approve" at bounding box center [758, 251] width 108 height 19
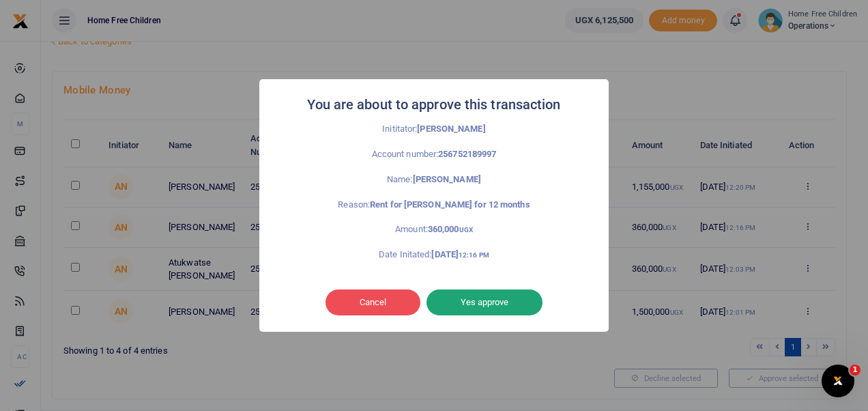
click at [478, 306] on button "Yes approve" at bounding box center [485, 302] width 116 height 26
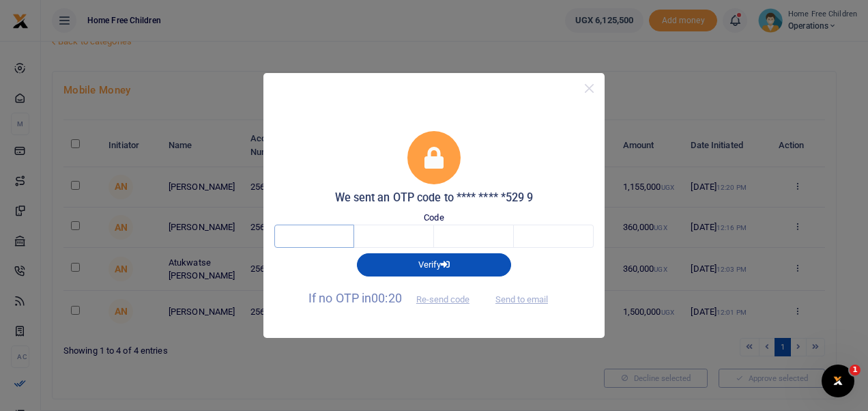
click at [309, 233] on input "text" at bounding box center [314, 236] width 80 height 23
type input "9"
type input "5"
type input "2"
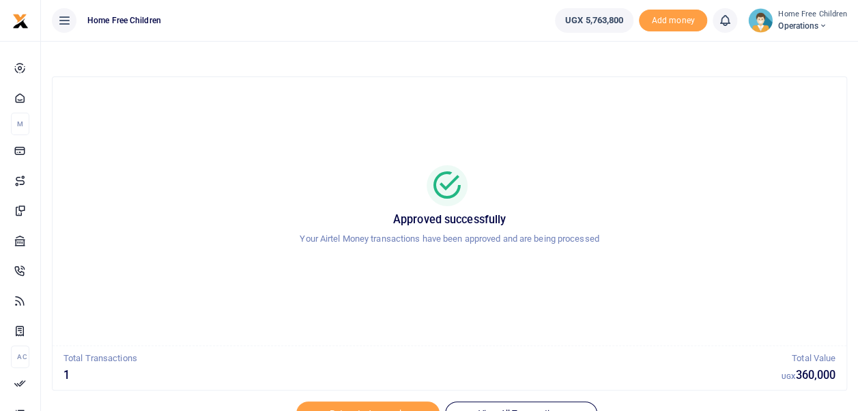
scroll to position [65, 0]
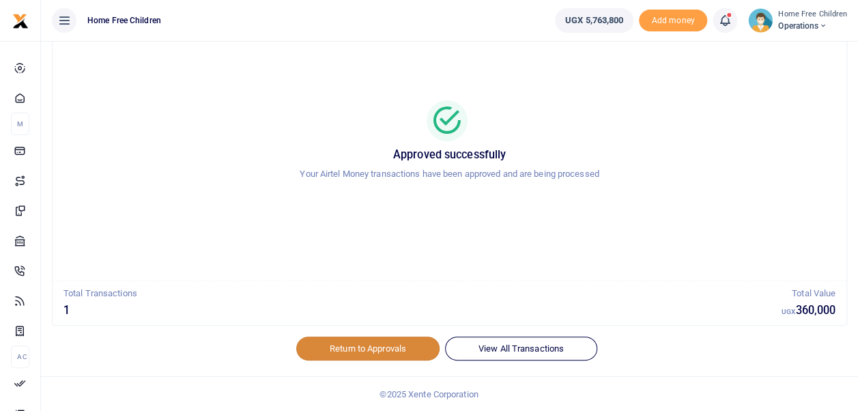
click at [359, 343] on link "Return to Approvals" at bounding box center [367, 348] width 143 height 23
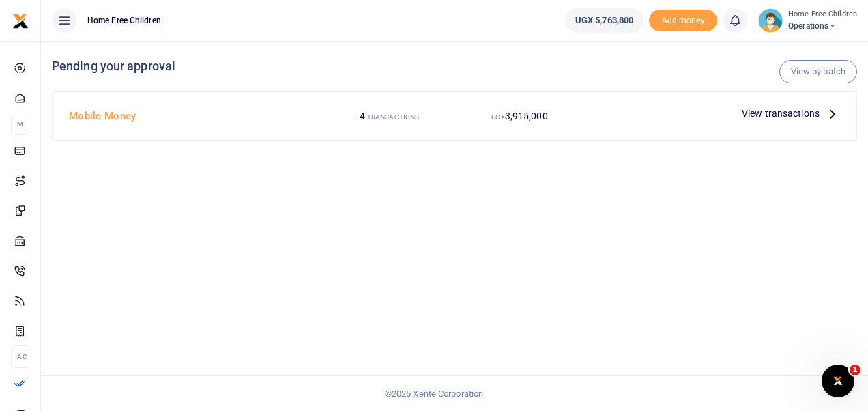
click at [794, 112] on span "View transactions" at bounding box center [781, 113] width 78 height 15
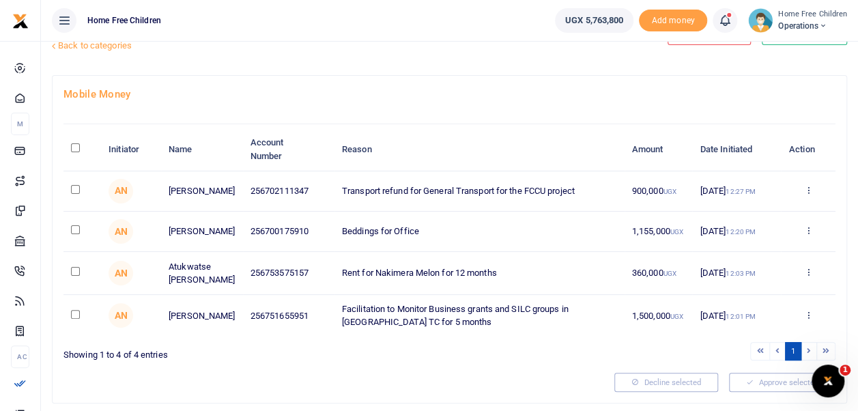
scroll to position [46, 0]
click at [807, 274] on icon at bounding box center [807, 271] width 9 height 10
click at [766, 295] on link "Approve" at bounding box center [758, 297] width 108 height 19
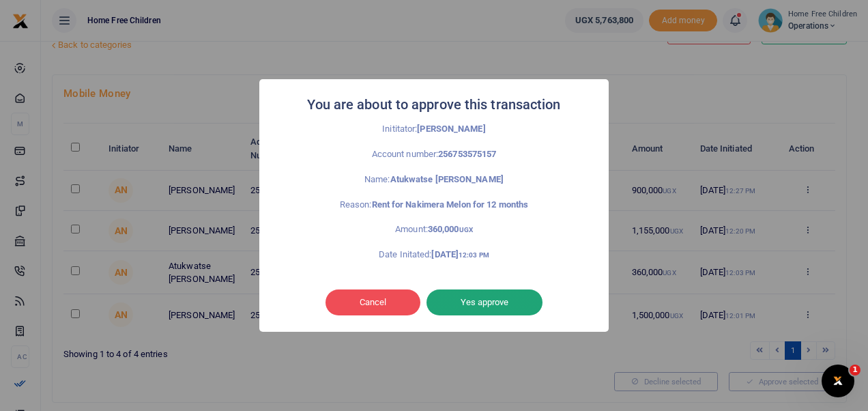
click at [499, 306] on button "Yes approve" at bounding box center [485, 302] width 116 height 26
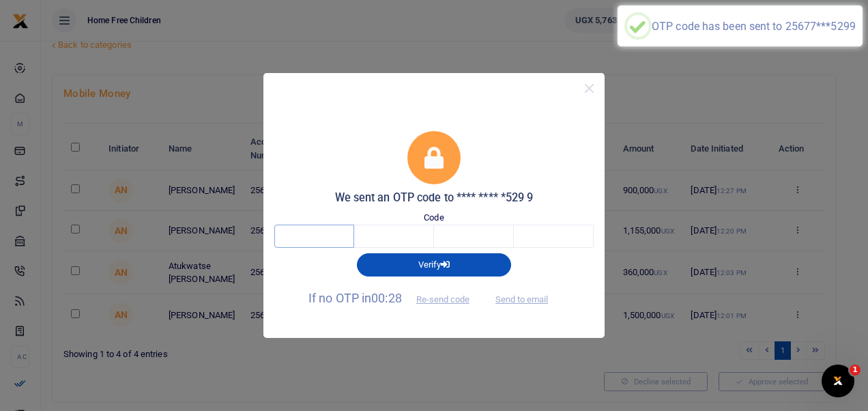
click at [332, 239] on input "text" at bounding box center [314, 236] width 80 height 23
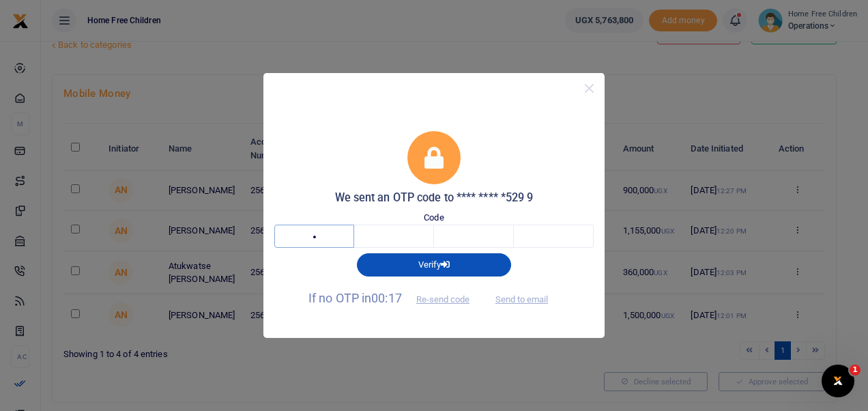
type input "3"
type input "6"
type input "9"
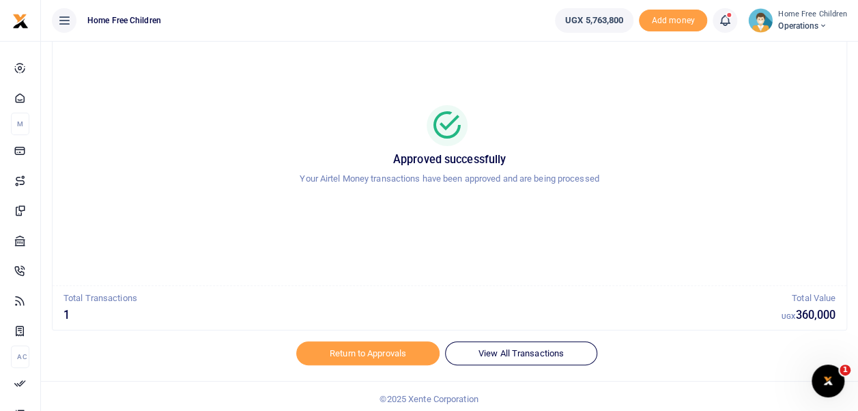
scroll to position [65, 0]
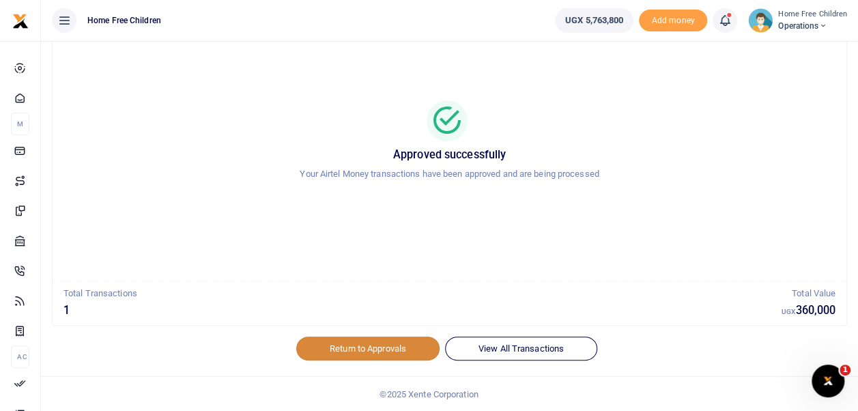
click at [365, 345] on link "Return to Approvals" at bounding box center [367, 348] width 143 height 23
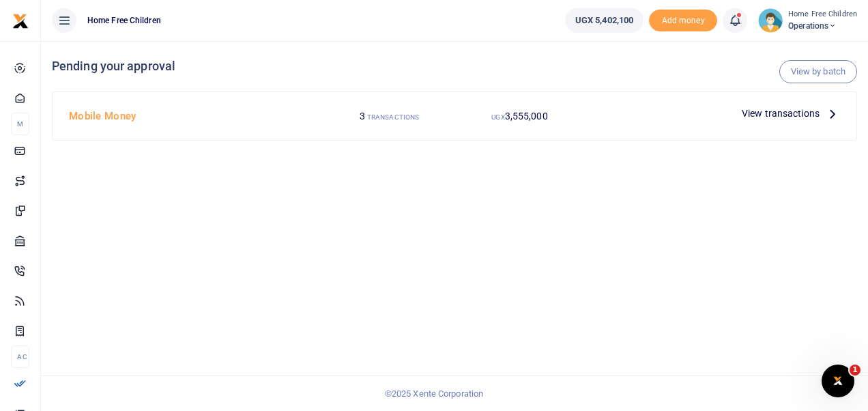
click at [783, 112] on span "View transactions" at bounding box center [781, 113] width 78 height 15
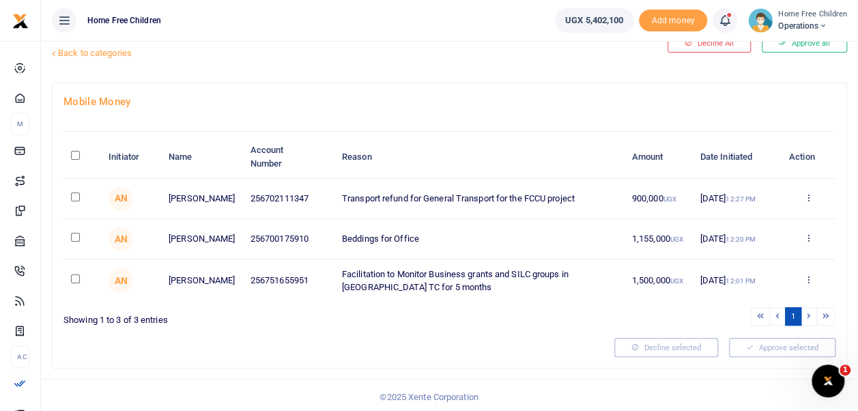
scroll to position [40, 0]
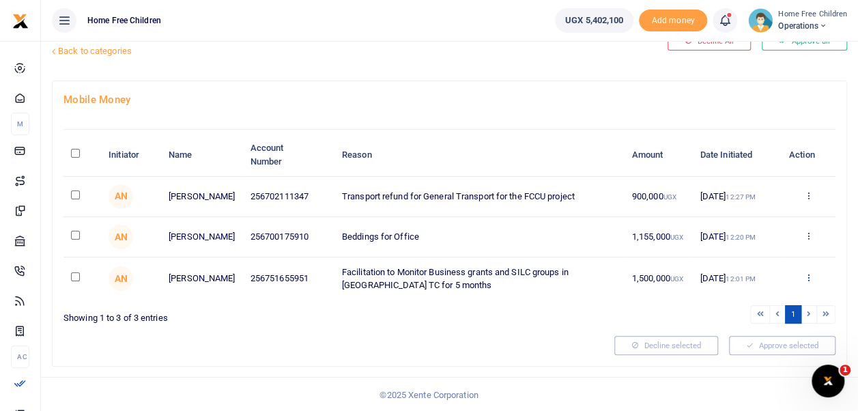
click at [808, 281] on icon at bounding box center [807, 277] width 9 height 10
click at [751, 302] on link "Approve" at bounding box center [758, 303] width 108 height 19
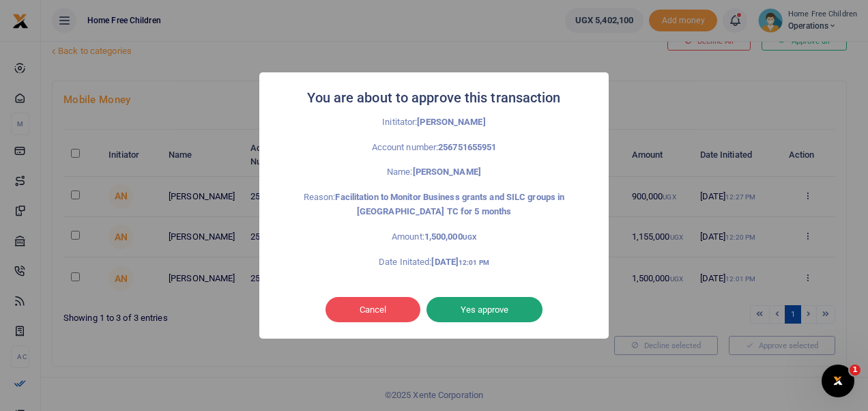
click at [494, 306] on button "Yes approve" at bounding box center [485, 310] width 116 height 26
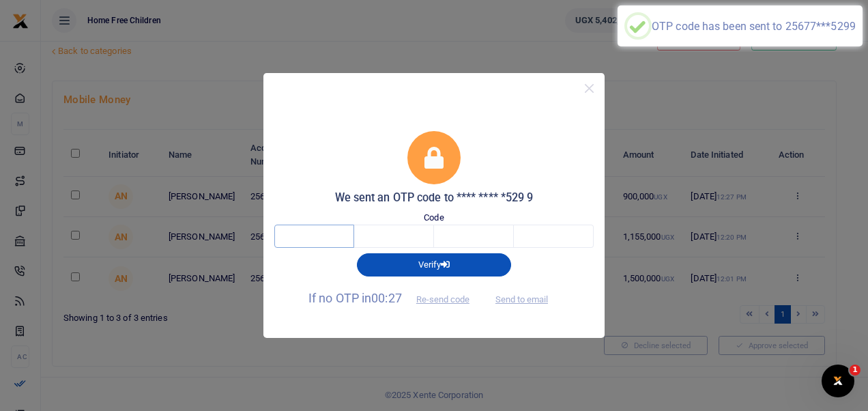
click at [345, 238] on input "text" at bounding box center [314, 236] width 80 height 23
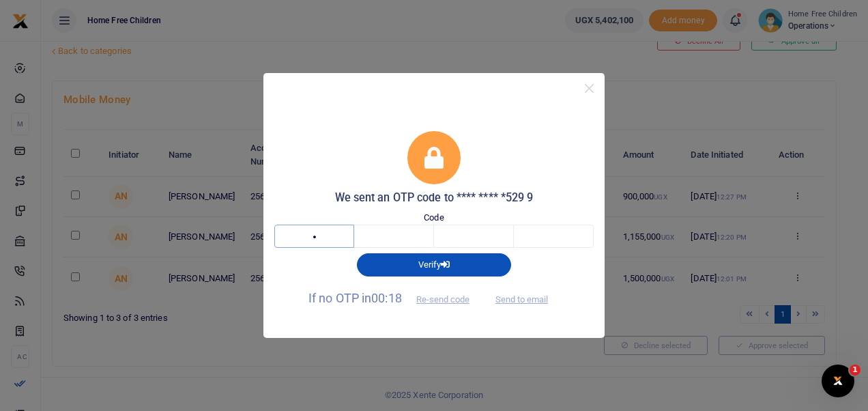
type input "9"
type input "5"
type input "4"
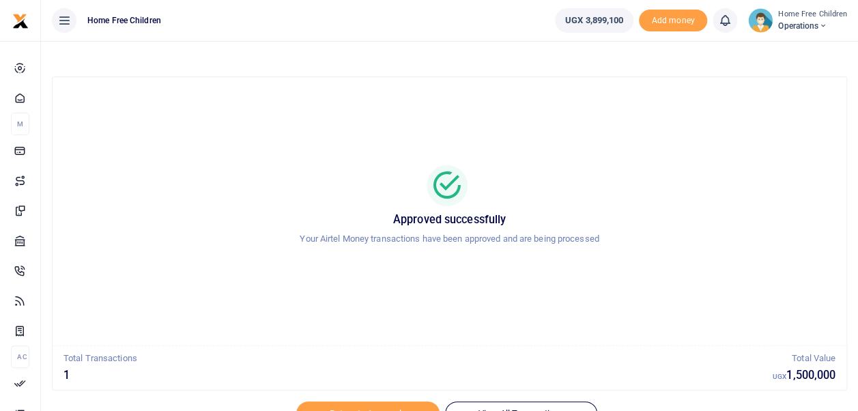
scroll to position [65, 0]
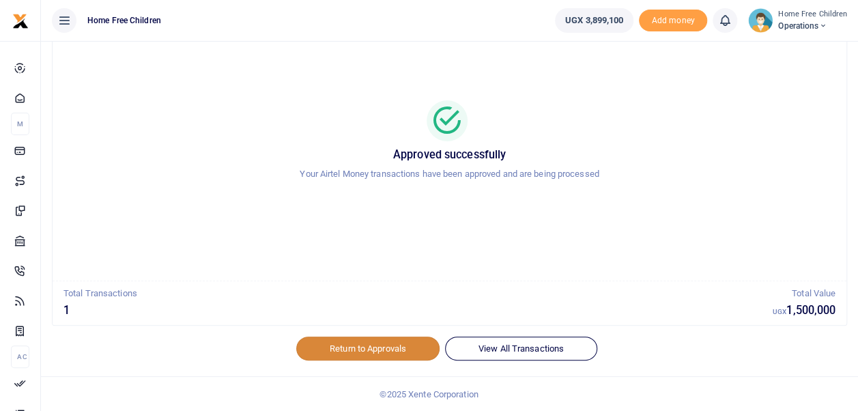
click at [360, 345] on link "Return to Approvals" at bounding box center [367, 348] width 143 height 23
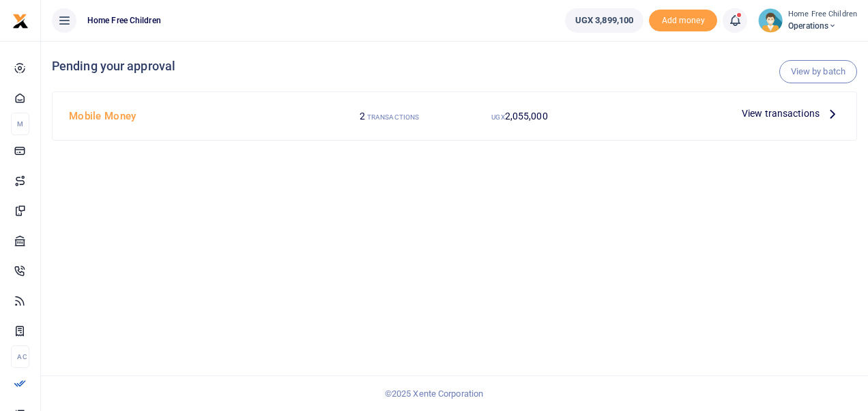
click at [779, 113] on span "View transactions" at bounding box center [781, 113] width 78 height 15
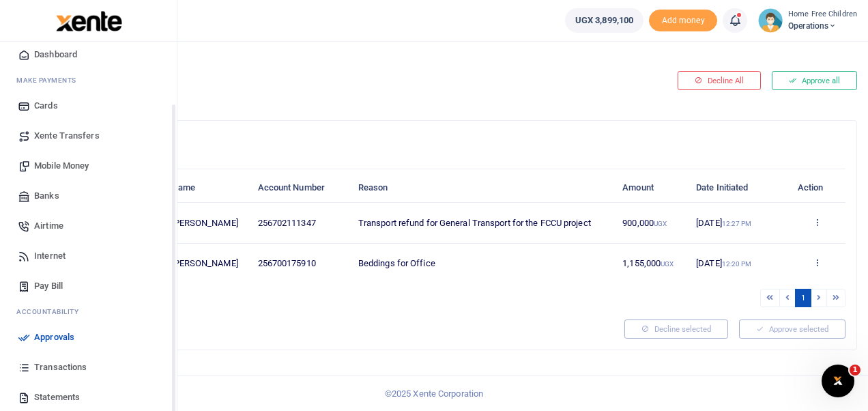
scroll to position [106, 0]
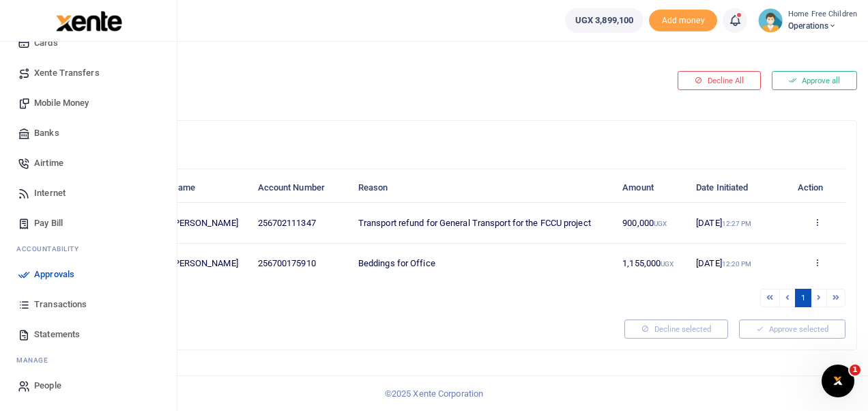
click at [65, 304] on span "Transactions" at bounding box center [60, 305] width 53 height 14
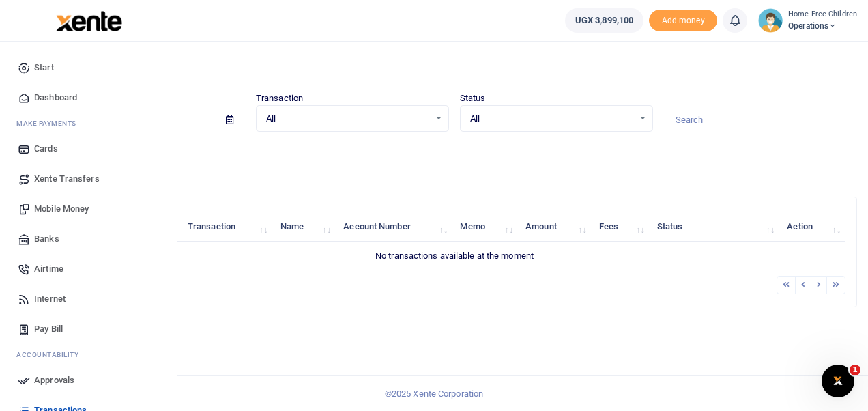
scroll to position [106, 0]
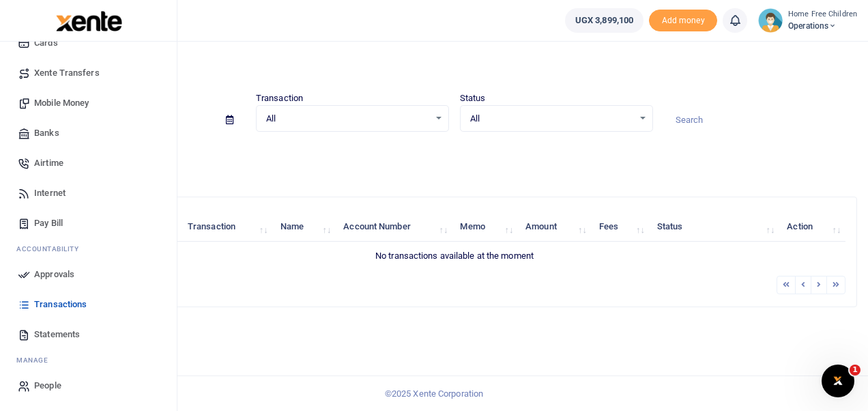
click at [67, 332] on span "Statements" at bounding box center [57, 335] width 46 height 14
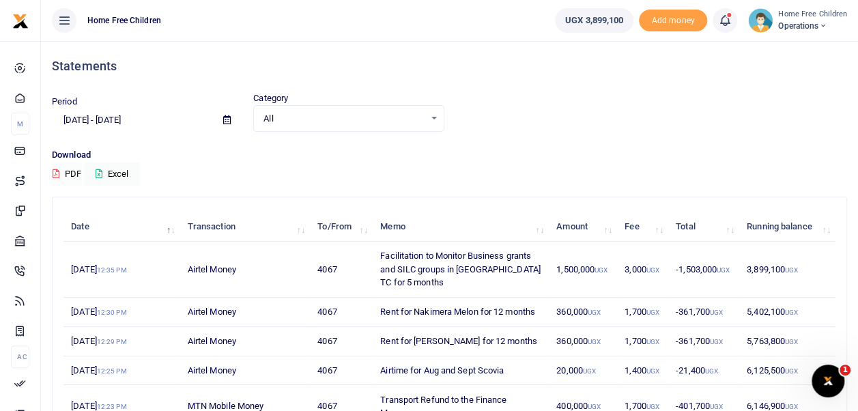
click at [68, 173] on button "PDF" at bounding box center [67, 173] width 30 height 23
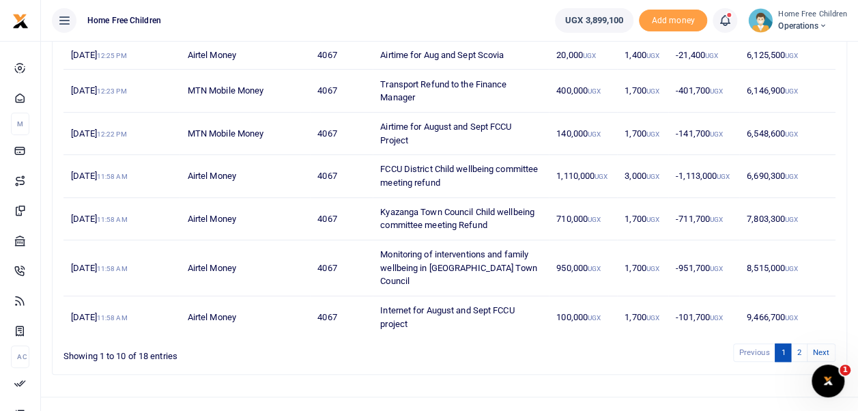
scroll to position [319, 0]
